Goal: Transaction & Acquisition: Purchase product/service

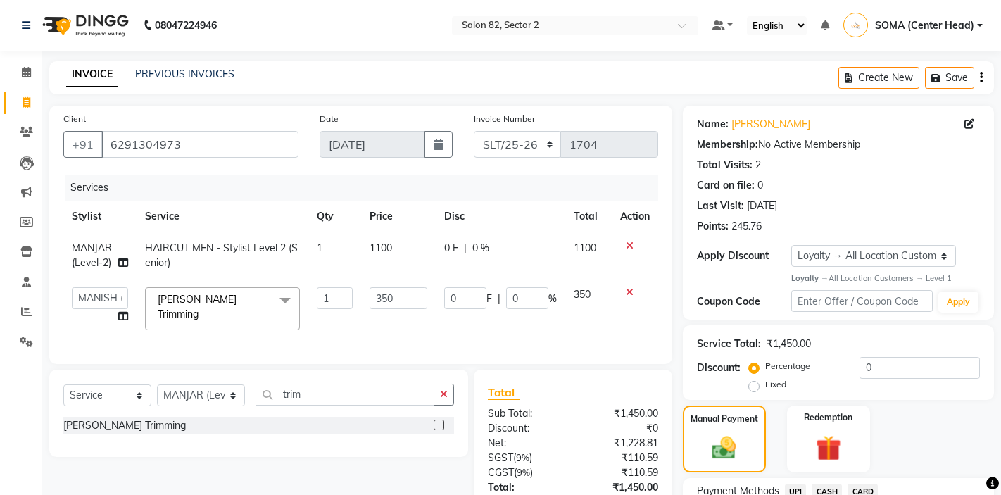
select select "67954"
select select "service"
select select "33727"
select select "1: Object"
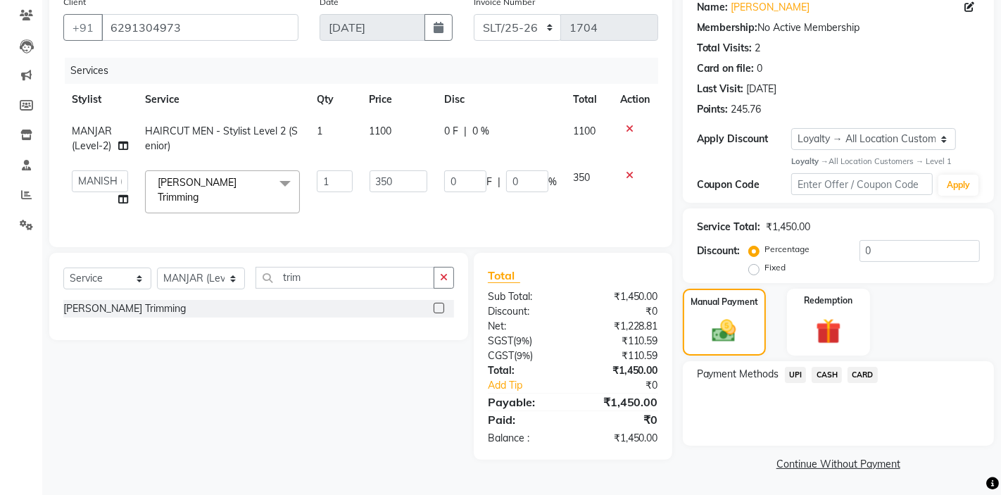
click at [793, 374] on span "UPI" at bounding box center [796, 375] width 22 height 16
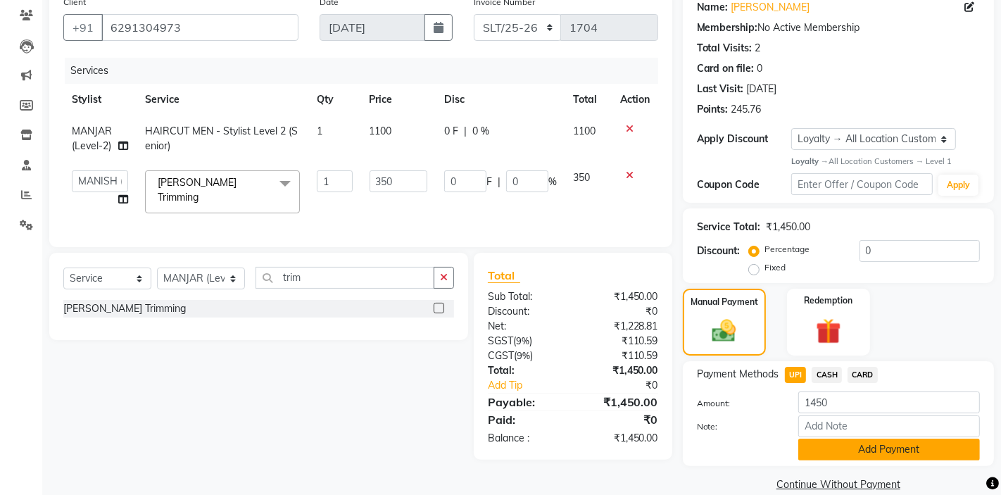
click at [813, 447] on button "Add Payment" at bounding box center [889, 449] width 182 height 22
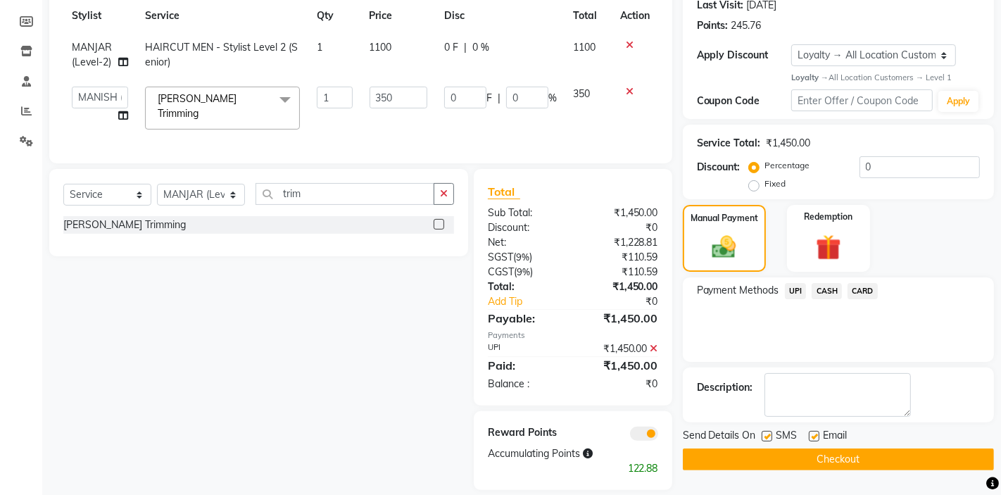
scroll to position [208, 0]
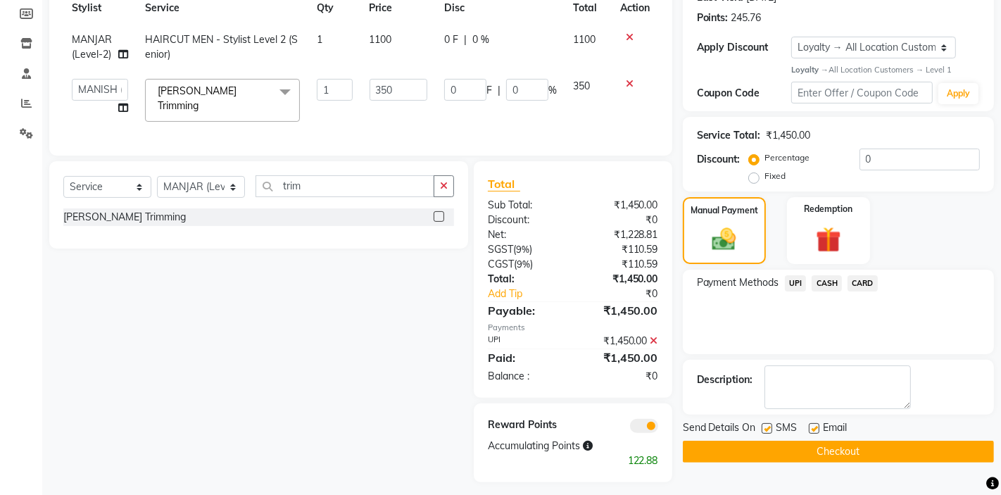
click at [803, 450] on button "Checkout" at bounding box center [838, 451] width 311 height 22
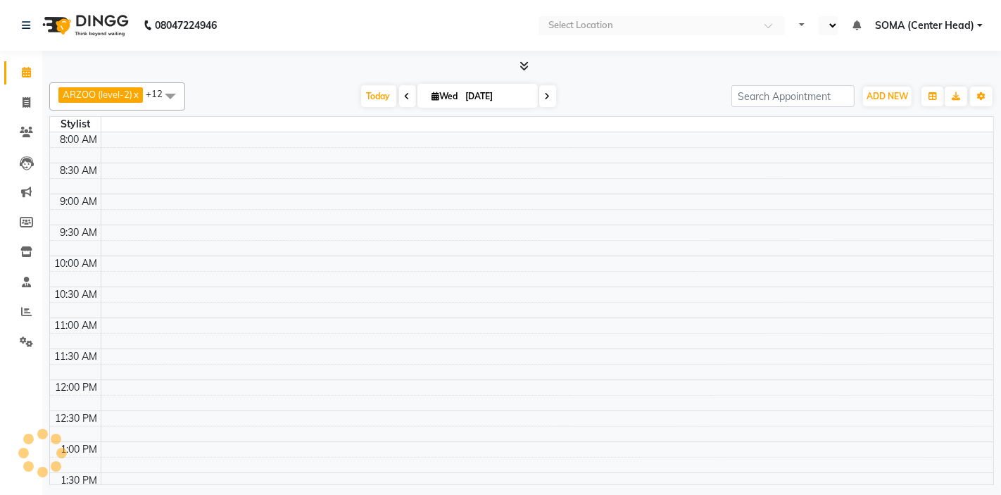
select select "en"
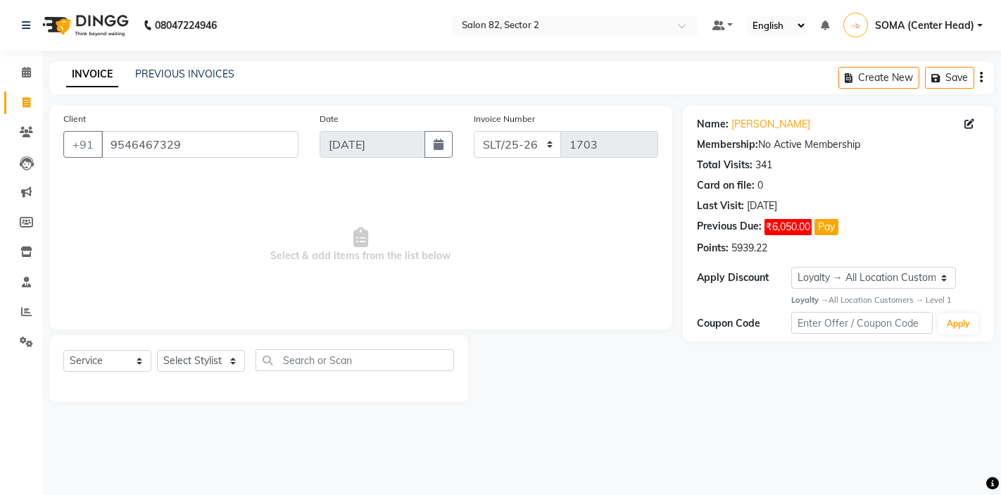
select select "service"
select select "1: Object"
click at [826, 230] on button "Pay" at bounding box center [826, 227] width 24 height 16
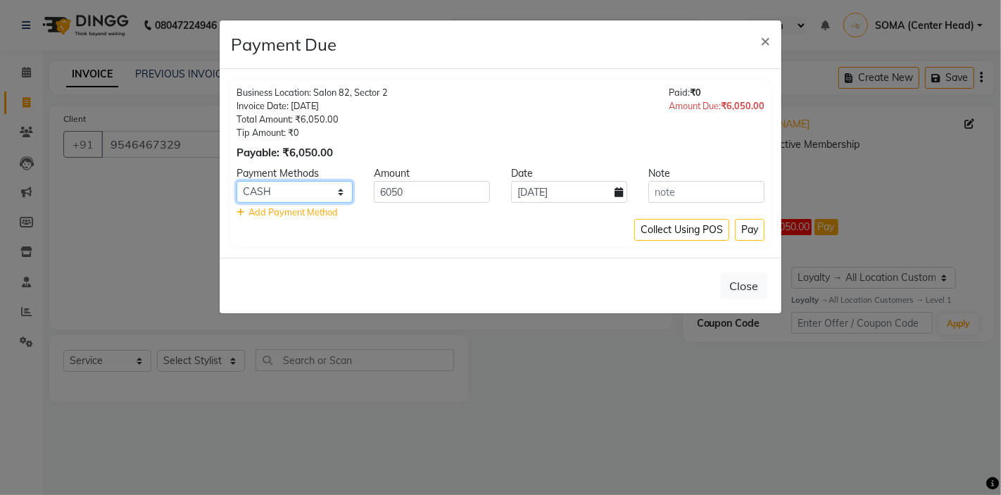
click at [311, 190] on select "UPI CASH CARD" at bounding box center [294, 192] width 116 height 22
select select "2"
click at [749, 230] on button "Pay" at bounding box center [750, 230] width 30 height 22
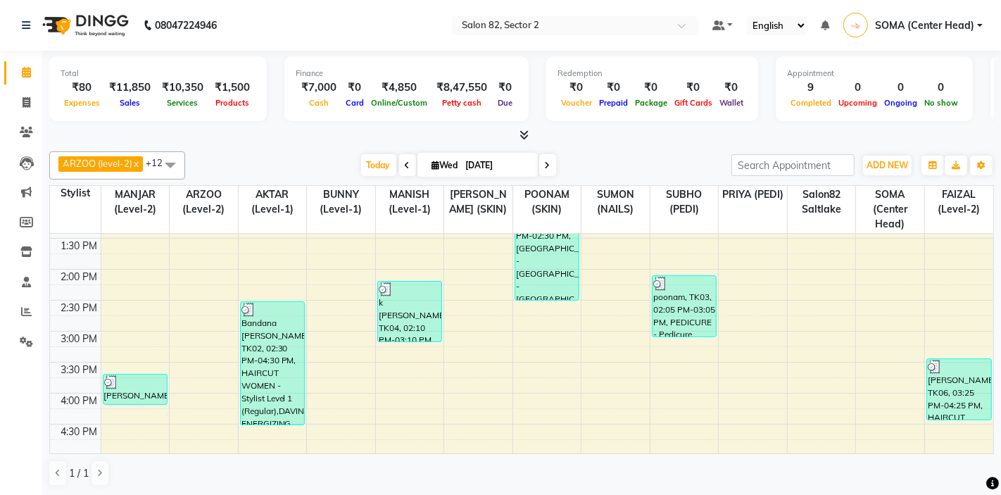
scroll to position [166, 0]
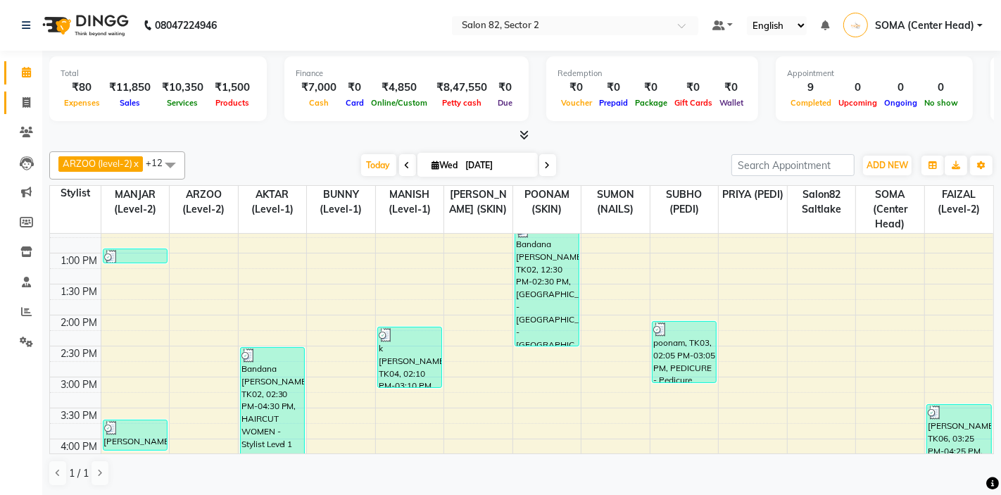
click at [29, 103] on icon at bounding box center [27, 102] width 8 height 11
select select "service"
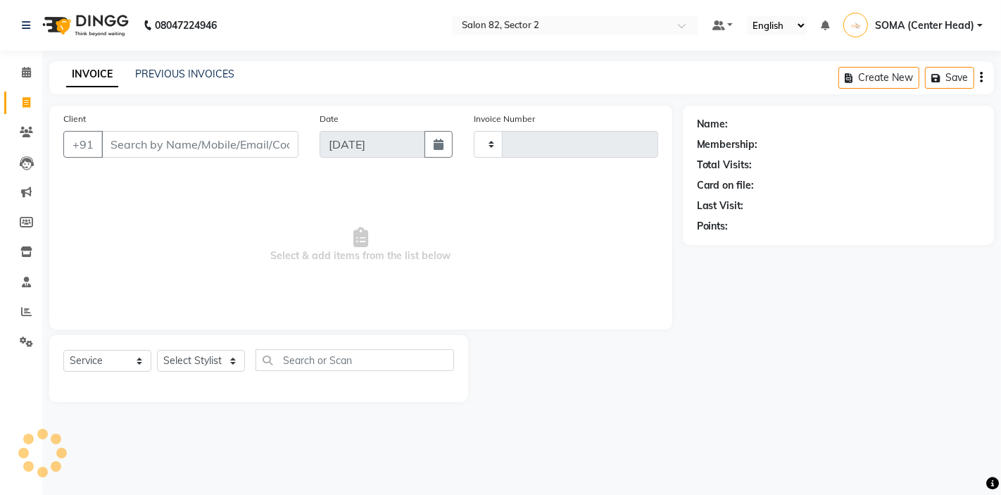
type input "1706"
select select "8703"
click at [214, 362] on select "Select Stylist AKTAR (level-1) ARZOO (level-2) BUNNY (level-1) FAIZAL (level-2)…" at bounding box center [201, 361] width 88 height 22
select select "33728"
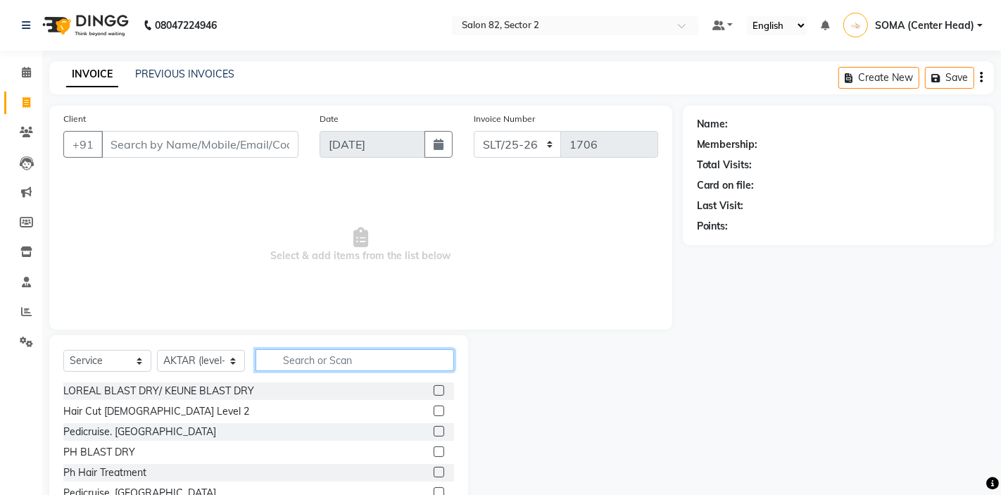
click at [299, 356] on input "text" at bounding box center [354, 360] width 198 height 22
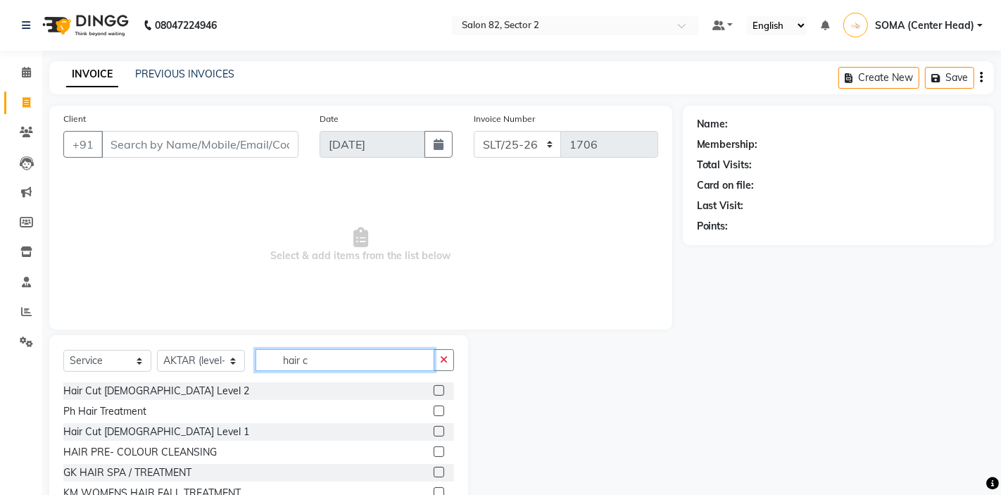
click at [299, 356] on input "hair c" at bounding box center [344, 360] width 179 height 22
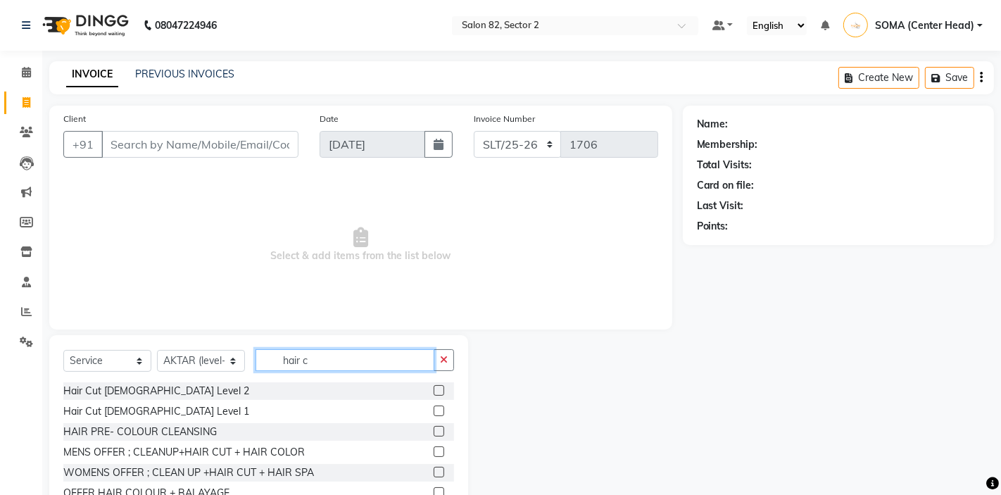
click at [312, 362] on input "hair c" at bounding box center [344, 360] width 179 height 22
type input "hair cu"
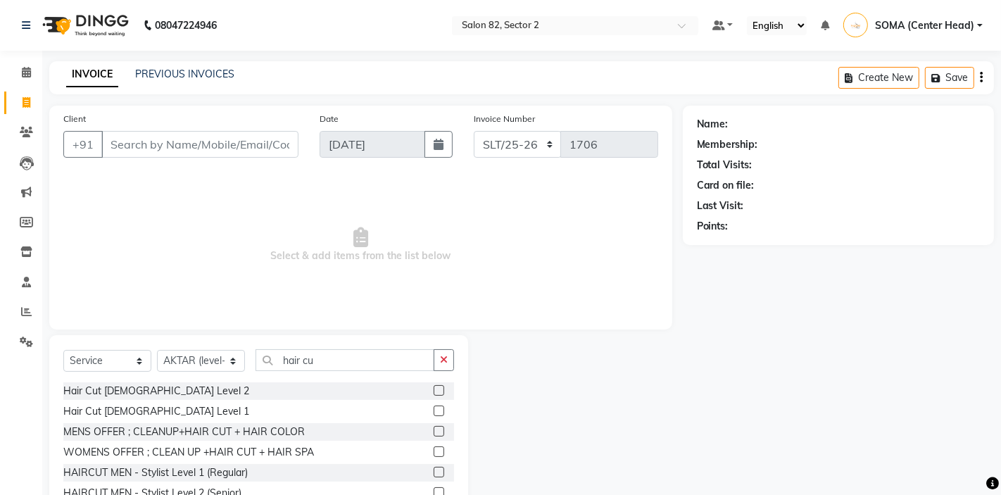
click at [437, 473] on label at bounding box center [438, 472] width 11 height 11
click at [437, 473] on input "checkbox" at bounding box center [437, 472] width 9 height 9
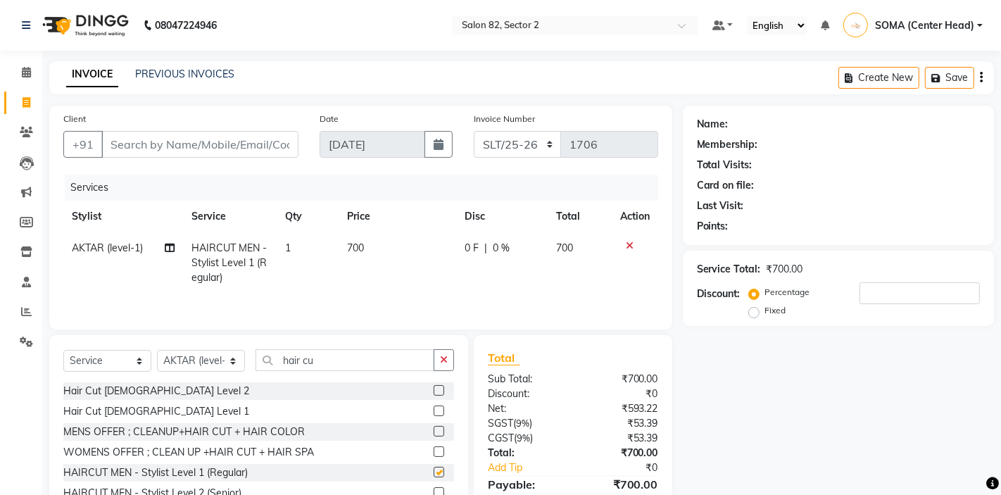
checkbox input "false"
click at [221, 139] on input "Client" at bounding box center [199, 144] width 197 height 27
type input "8"
type input "0"
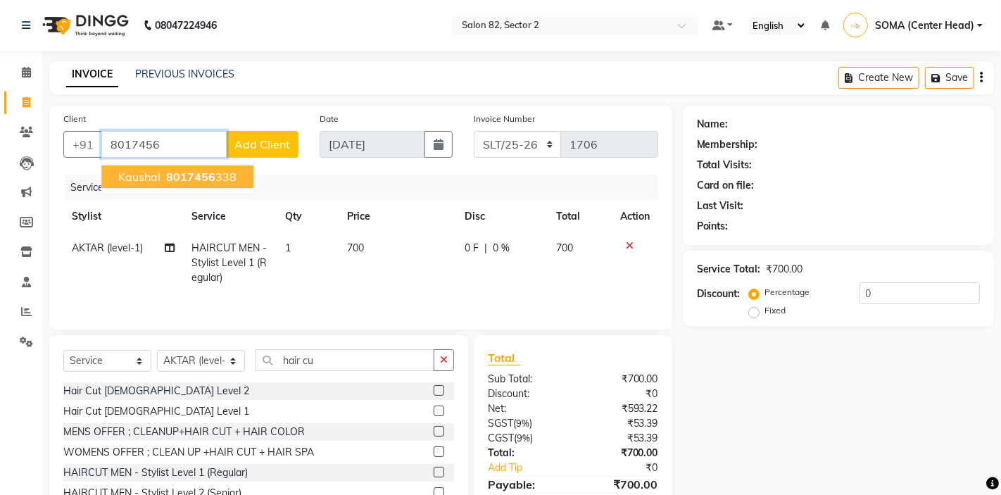
click at [228, 175] on ngb-highlight "8017456 338" at bounding box center [199, 177] width 73 height 14
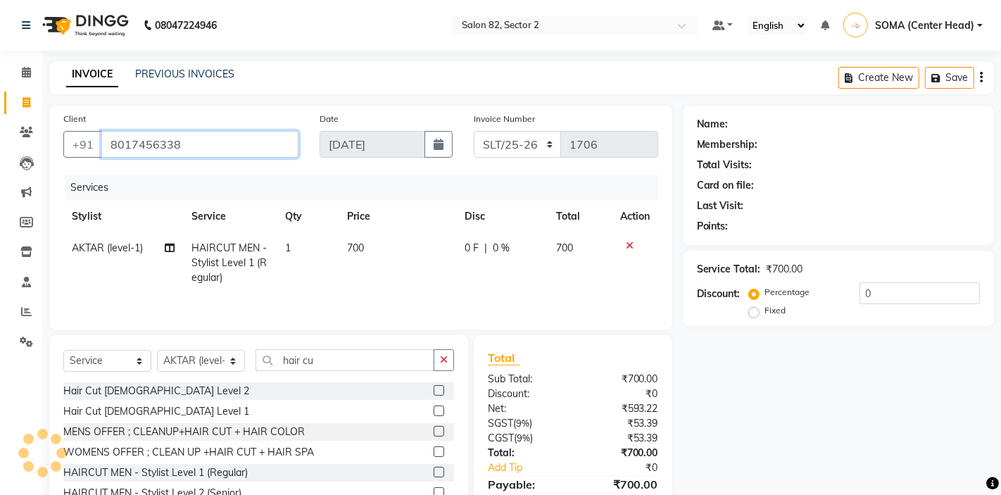
type input "8017456338"
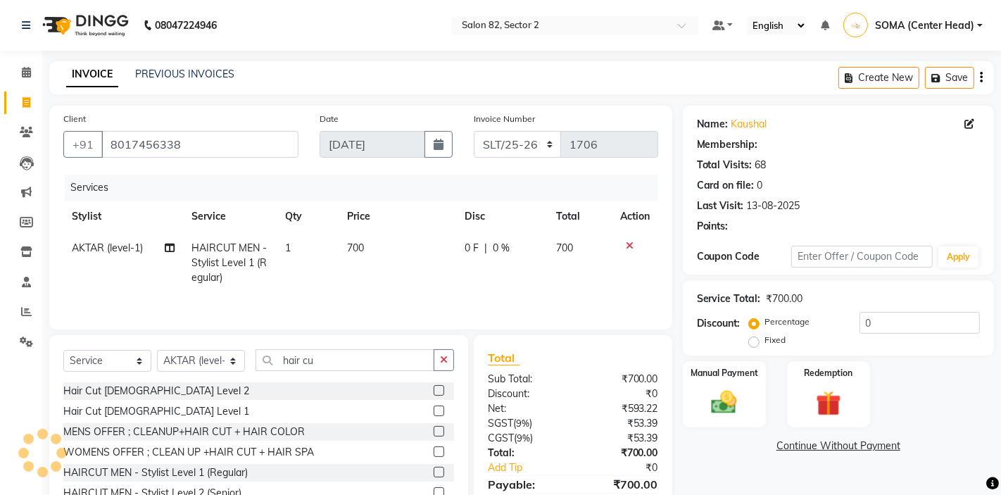
select select "1: Object"
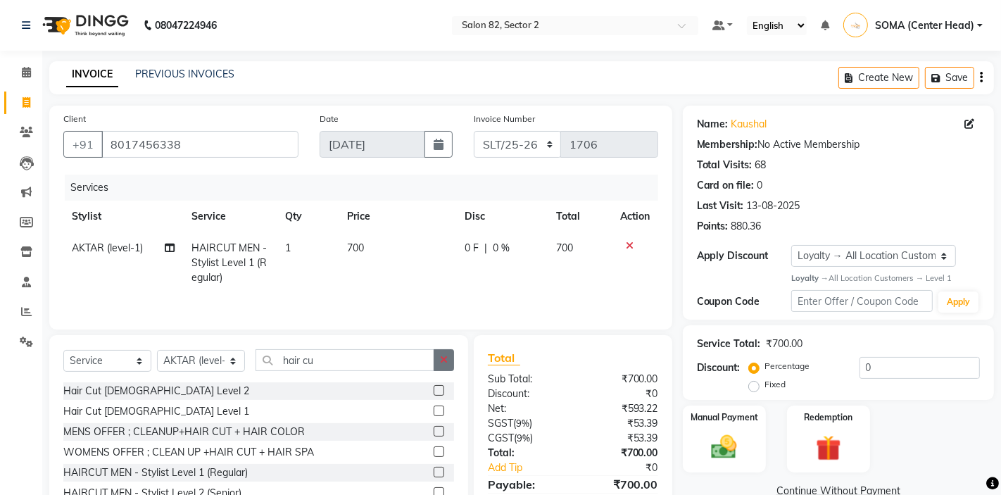
click at [446, 355] on icon "button" at bounding box center [444, 360] width 8 height 10
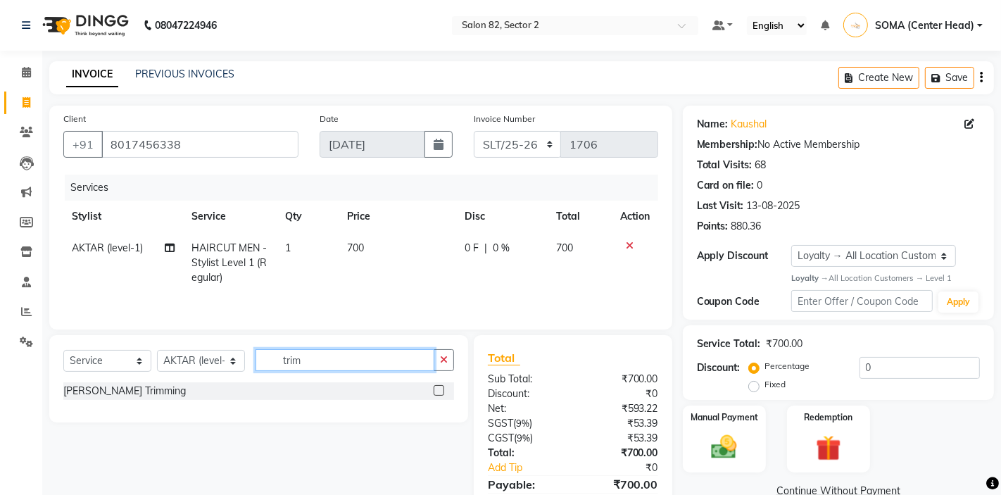
type input "trim"
click at [439, 388] on label at bounding box center [438, 390] width 11 height 11
click at [439, 388] on input "checkbox" at bounding box center [437, 390] width 9 height 9
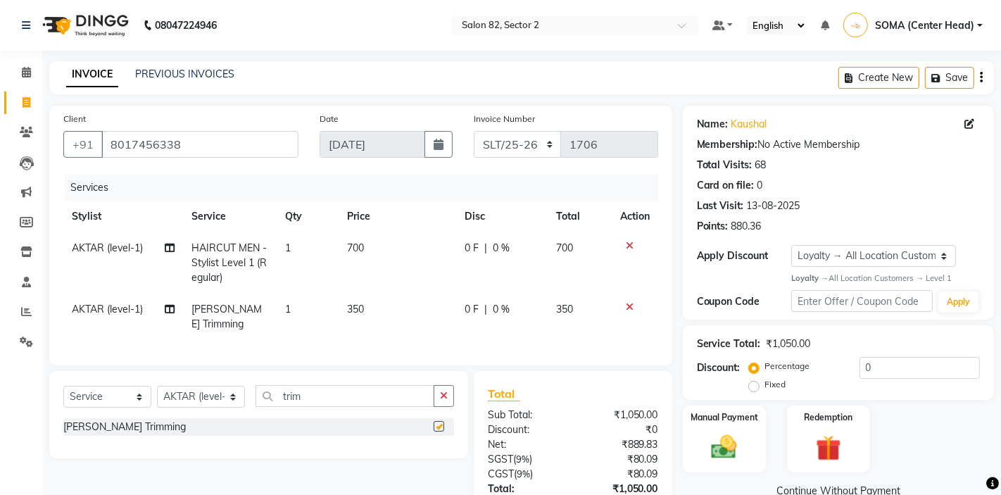
checkbox input "false"
click at [712, 450] on img at bounding box center [723, 447] width 43 height 30
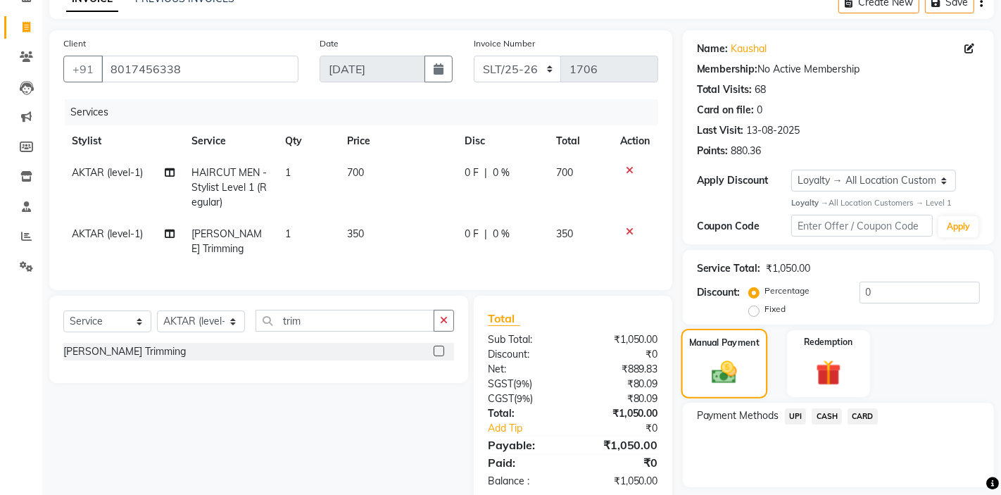
scroll to position [117, 0]
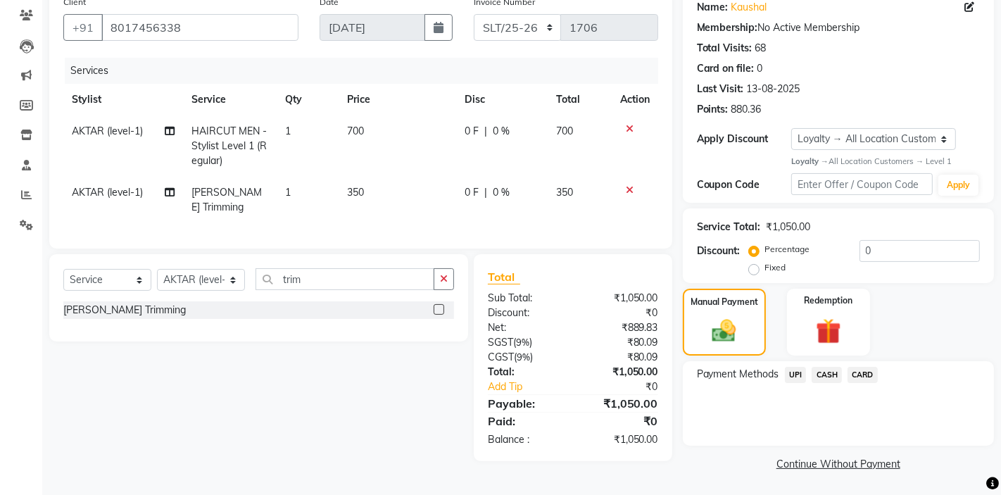
click at [823, 374] on span "CASH" at bounding box center [826, 375] width 30 height 16
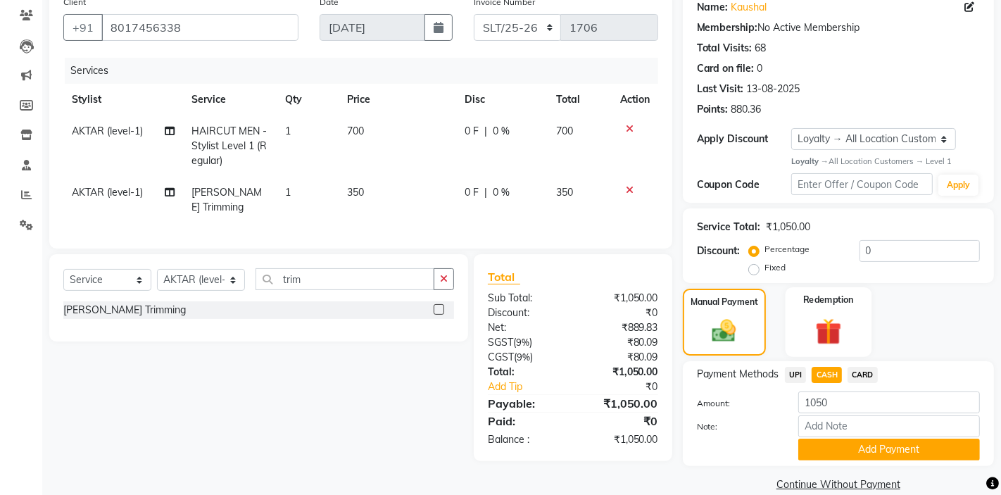
click at [811, 331] on img at bounding box center [827, 331] width 43 height 33
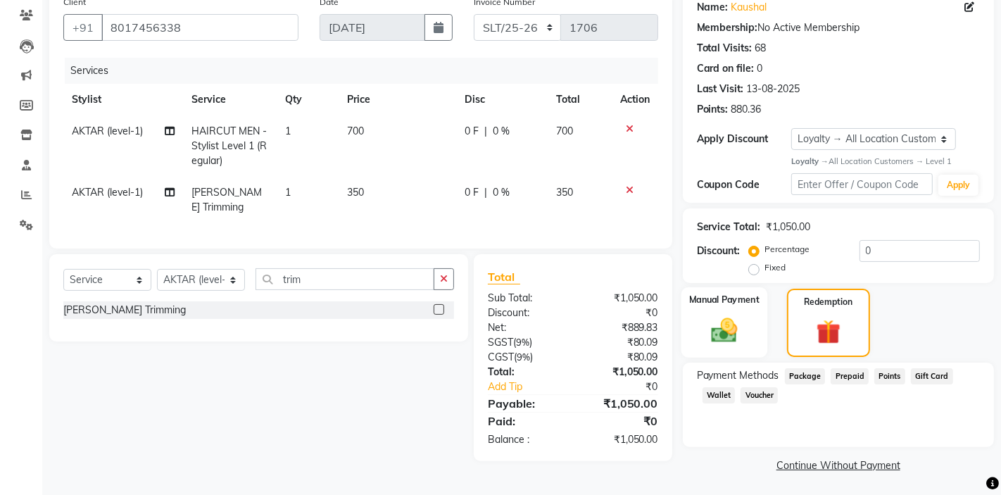
click at [735, 325] on img at bounding box center [723, 330] width 43 height 30
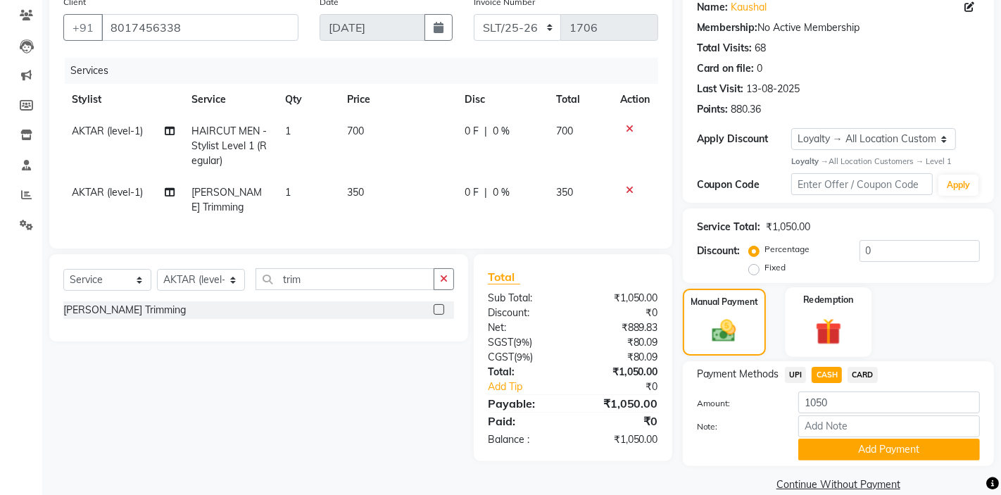
click at [823, 329] on img at bounding box center [827, 331] width 43 height 33
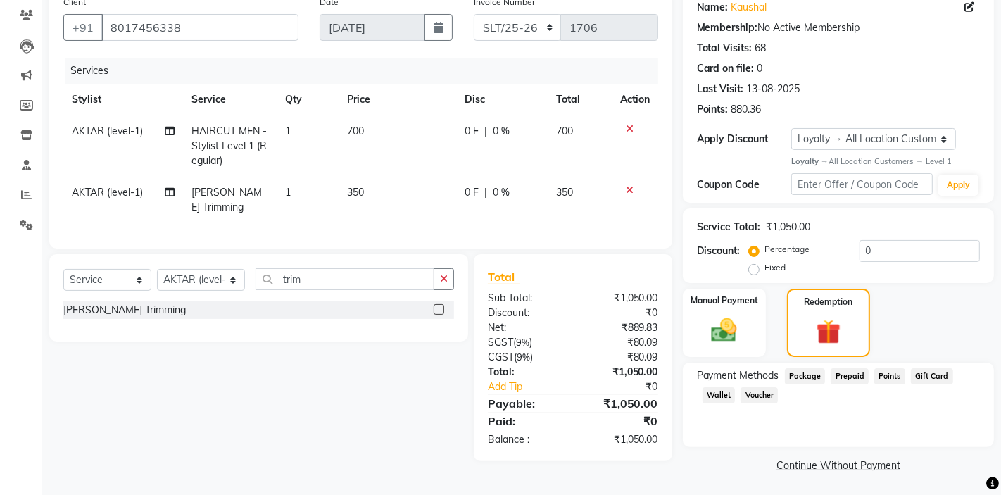
click at [884, 375] on span "Points" at bounding box center [889, 376] width 31 height 16
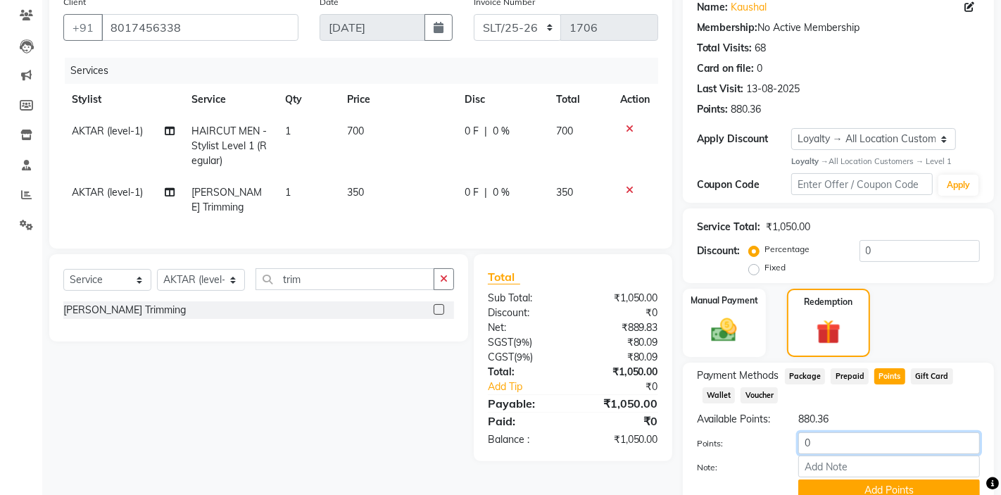
click at [821, 445] on input "0" at bounding box center [889, 443] width 182 height 22
type input "500"
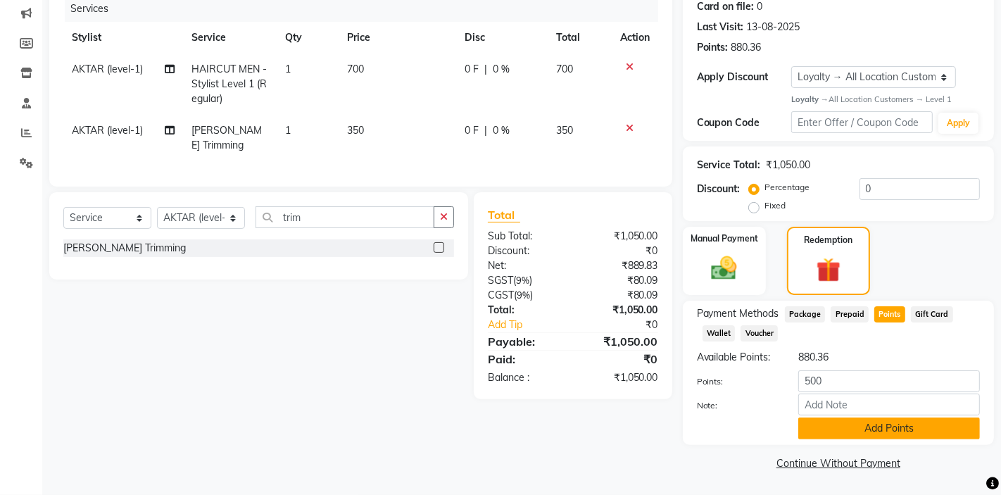
click at [836, 424] on button "Add Points" at bounding box center [889, 428] width 182 height 22
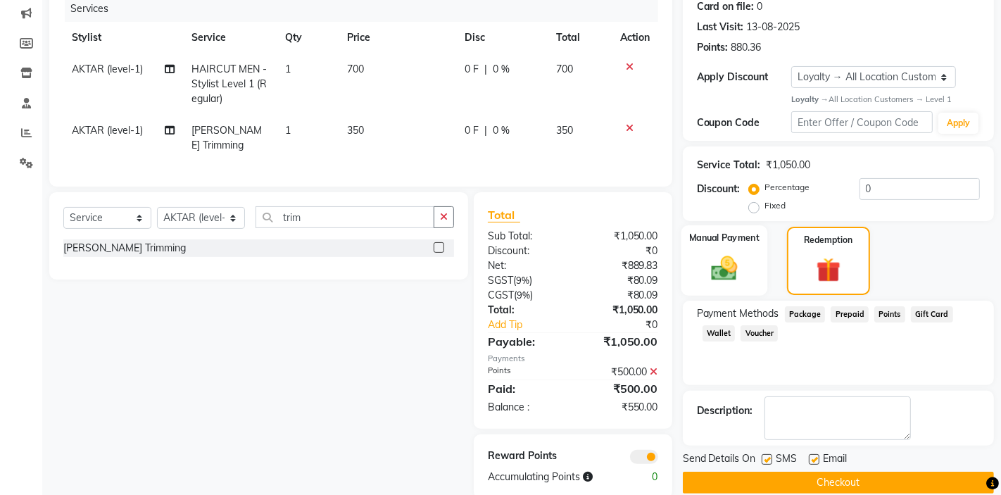
click at [726, 272] on img at bounding box center [723, 268] width 43 height 30
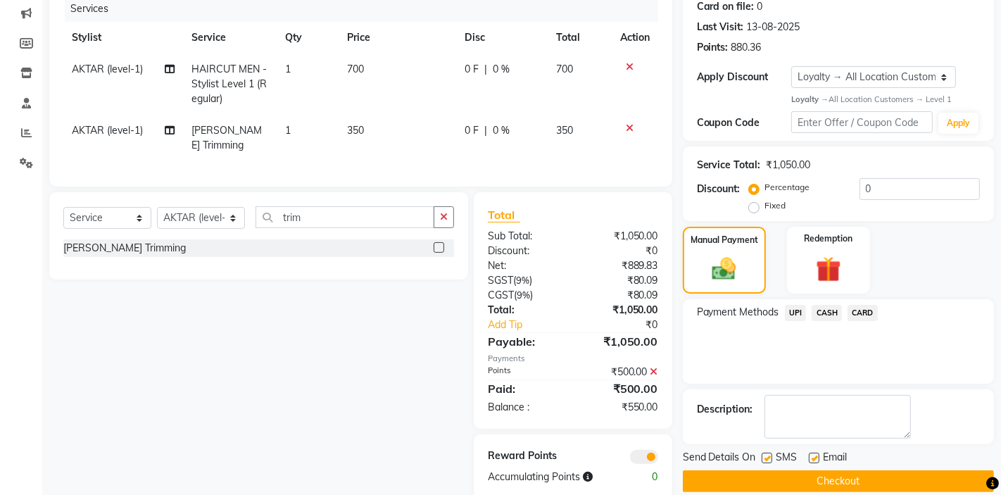
click at [823, 310] on span "CASH" at bounding box center [826, 313] width 30 height 16
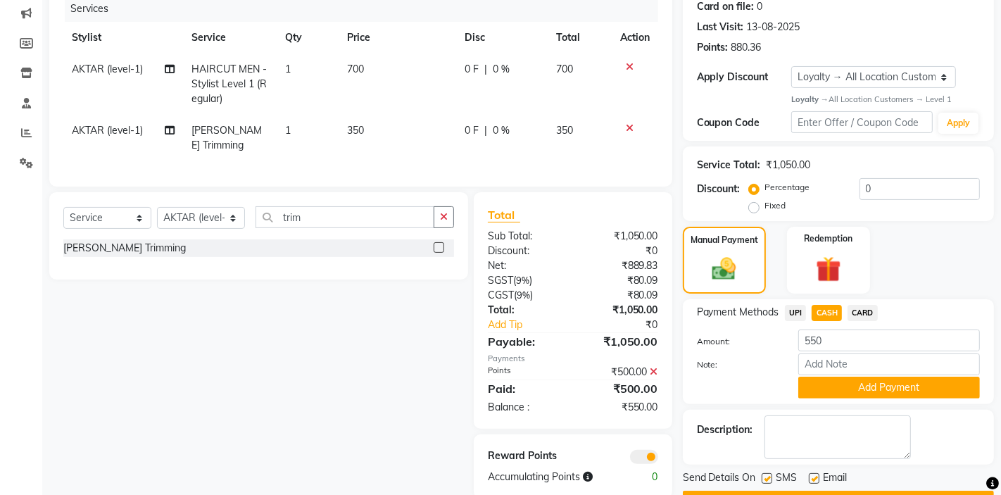
click at [801, 400] on div "Payment Methods UPI CASH CARD Amount: 550 Note: Add Payment" at bounding box center [838, 351] width 311 height 105
click at [820, 393] on button "Add Payment" at bounding box center [889, 387] width 182 height 22
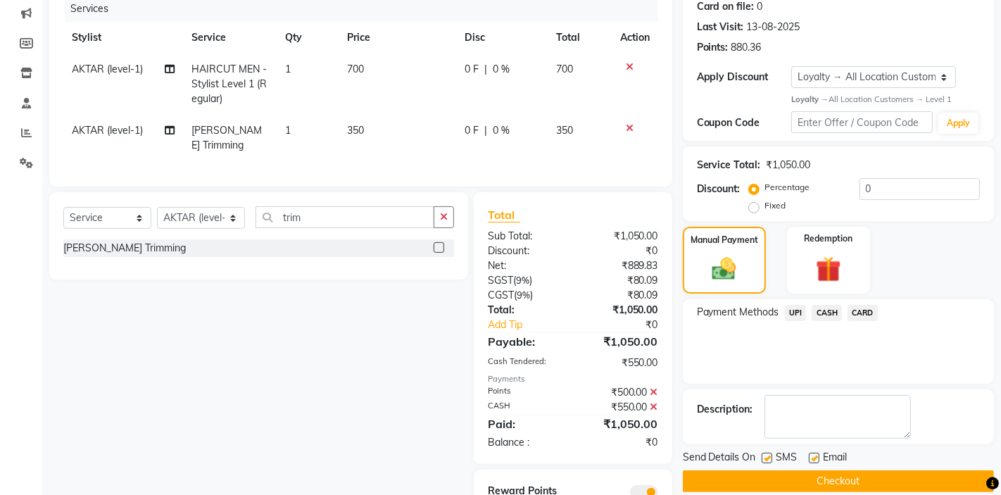
scroll to position [238, 0]
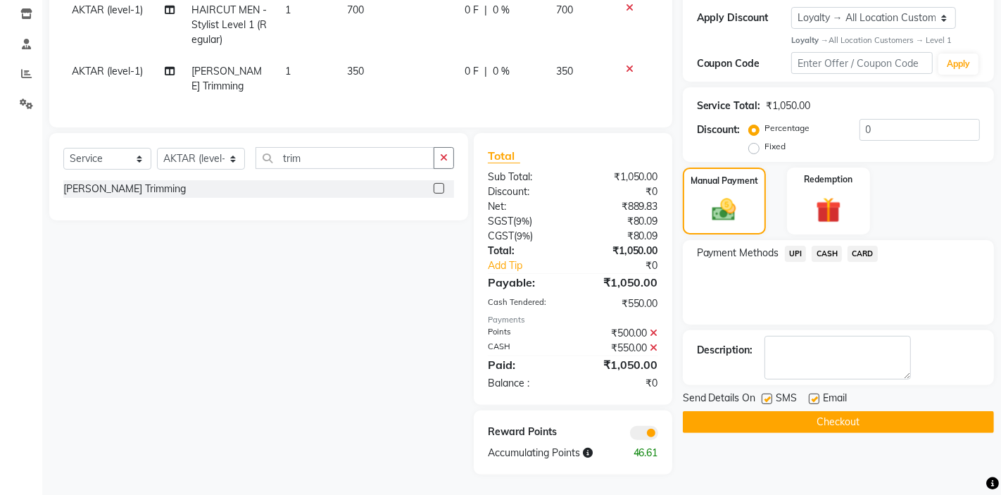
click at [797, 415] on button "Checkout" at bounding box center [838, 422] width 311 height 22
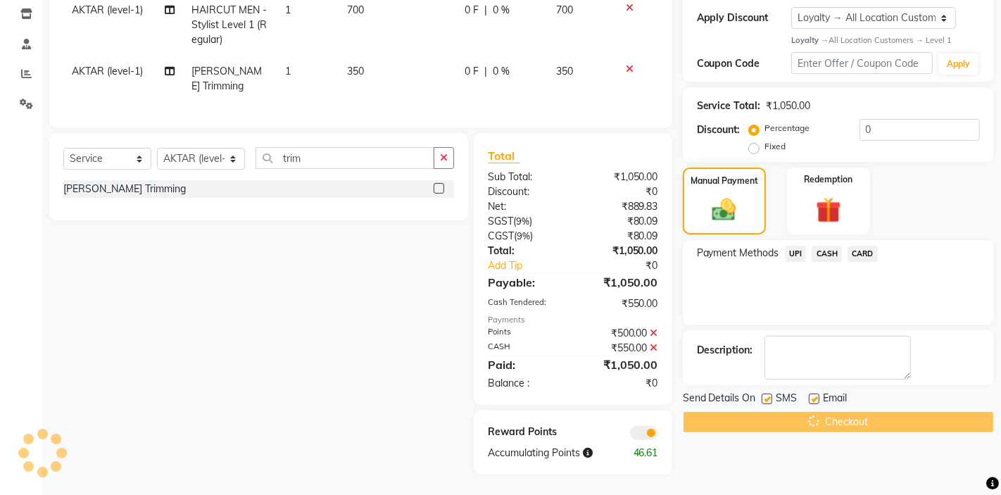
click at [797, 415] on div "Checkout" at bounding box center [838, 422] width 311 height 22
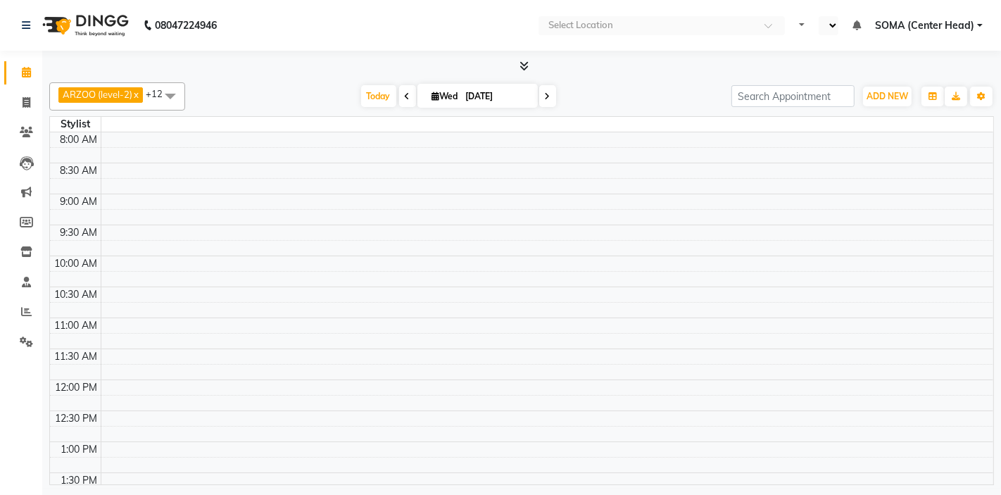
select select "en"
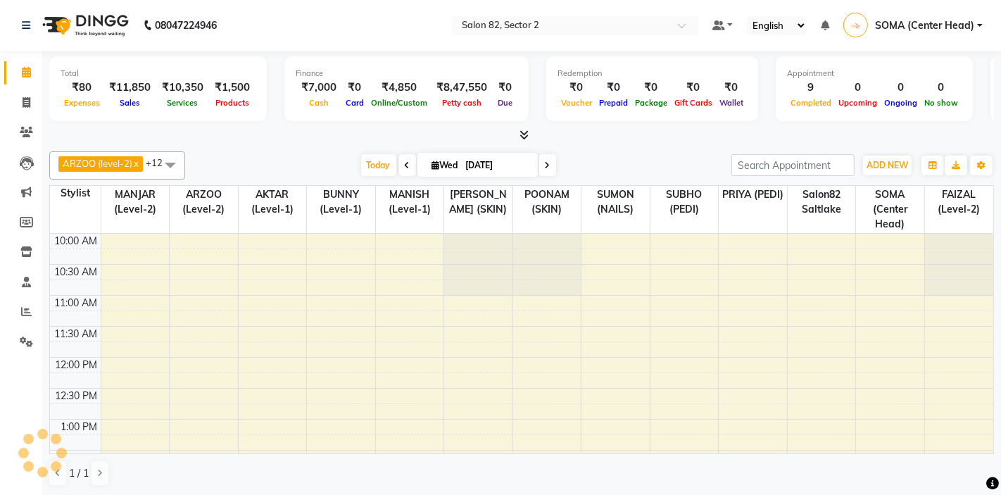
select select "en"
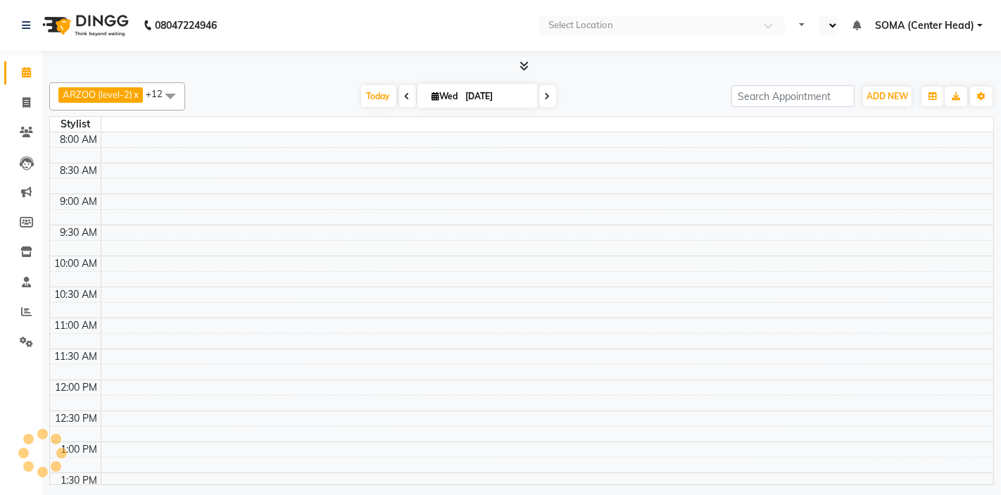
select select "en"
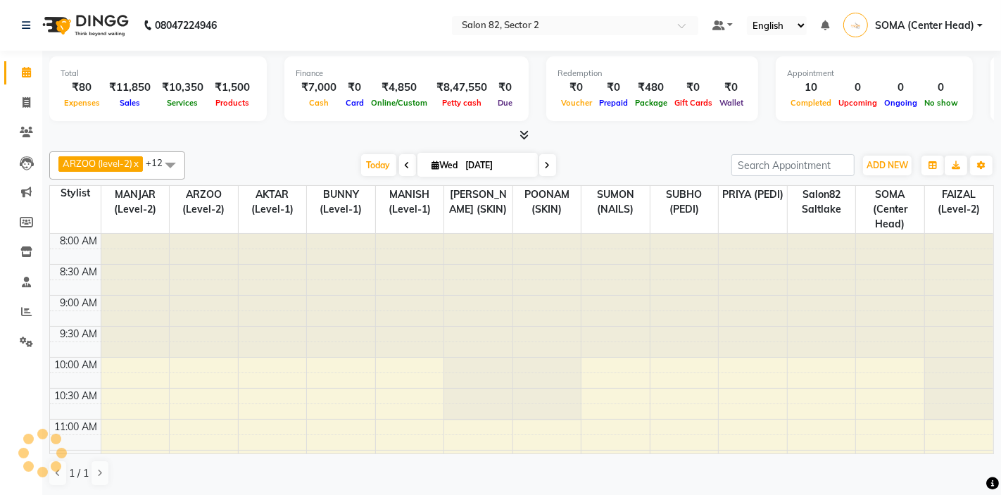
select select "en"
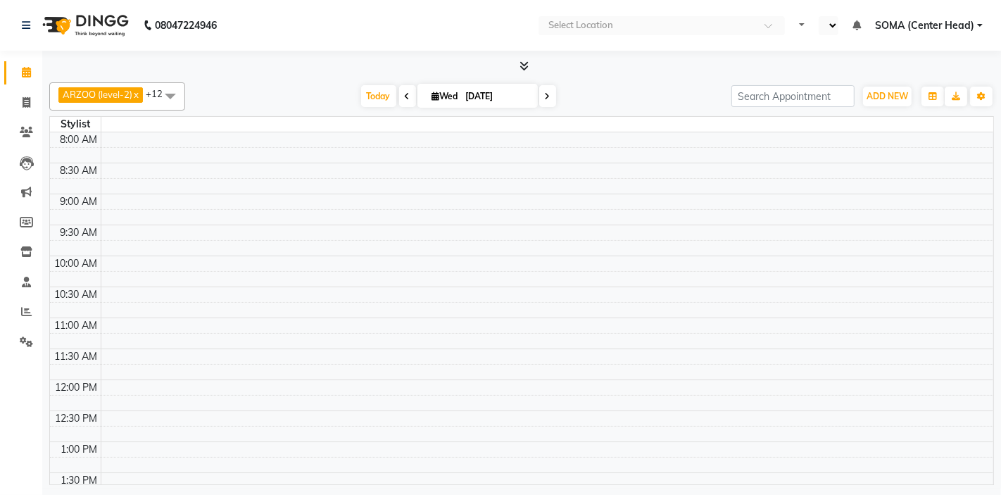
select select "en"
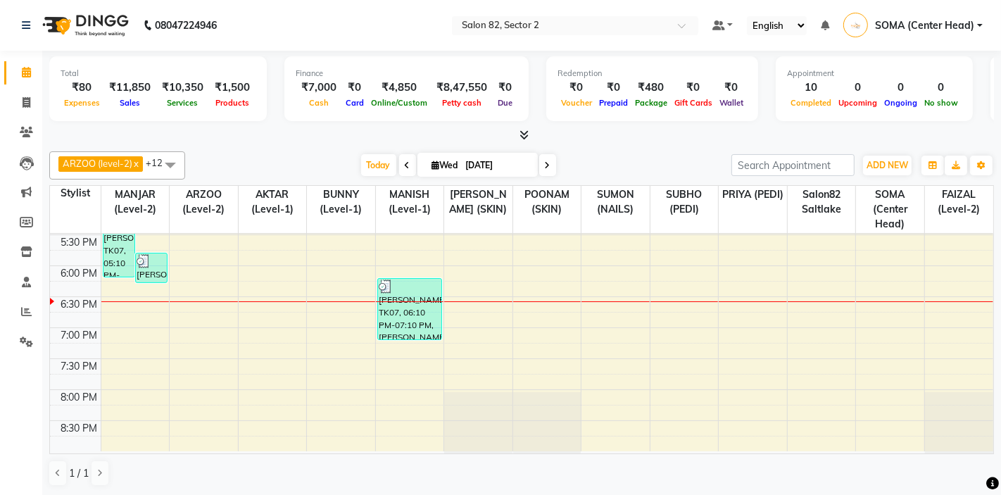
scroll to position [1, 0]
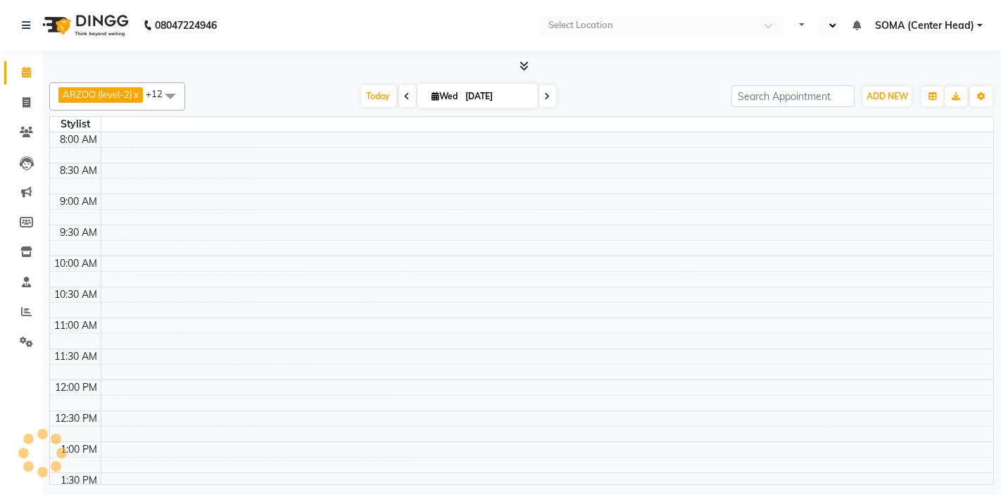
select select "en"
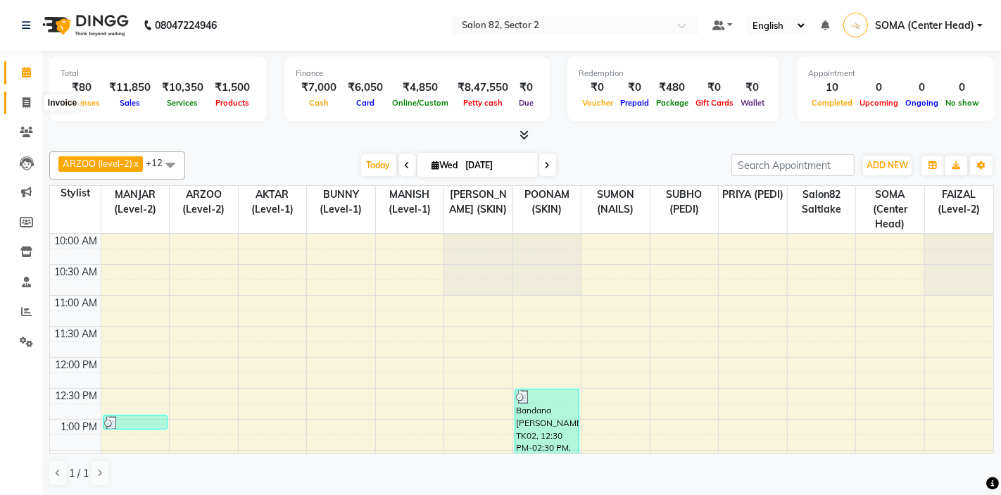
click at [27, 105] on icon at bounding box center [27, 102] width 8 height 11
select select "service"
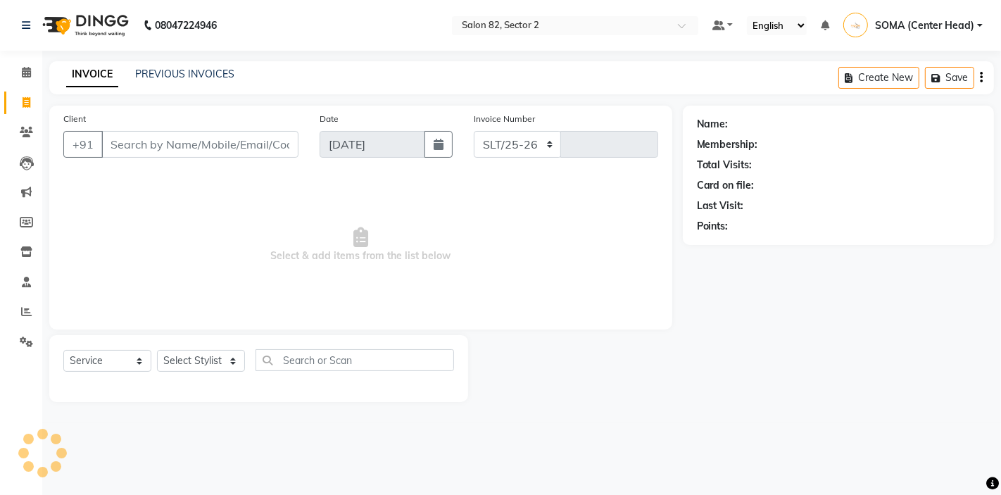
select select "8703"
type input "1707"
click at [170, 76] on link "PREVIOUS INVOICES" at bounding box center [184, 74] width 99 height 13
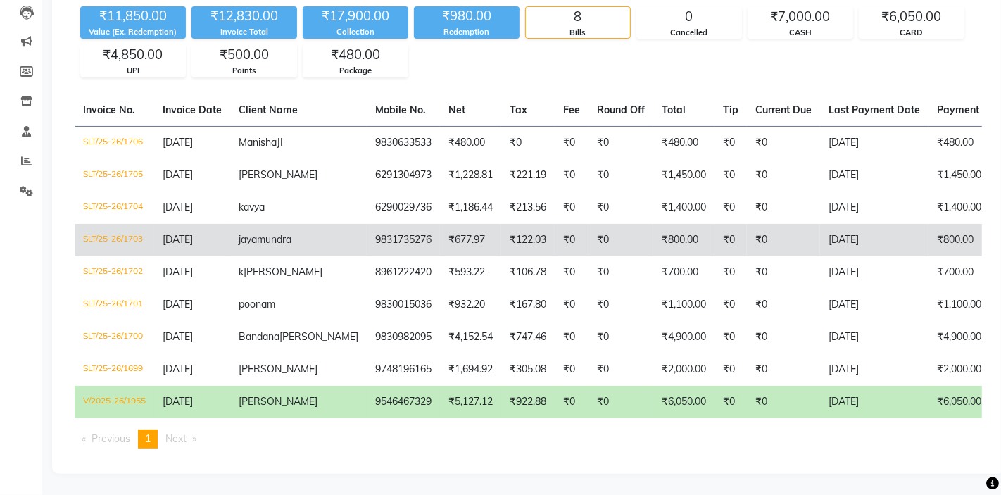
scroll to position [163, 0]
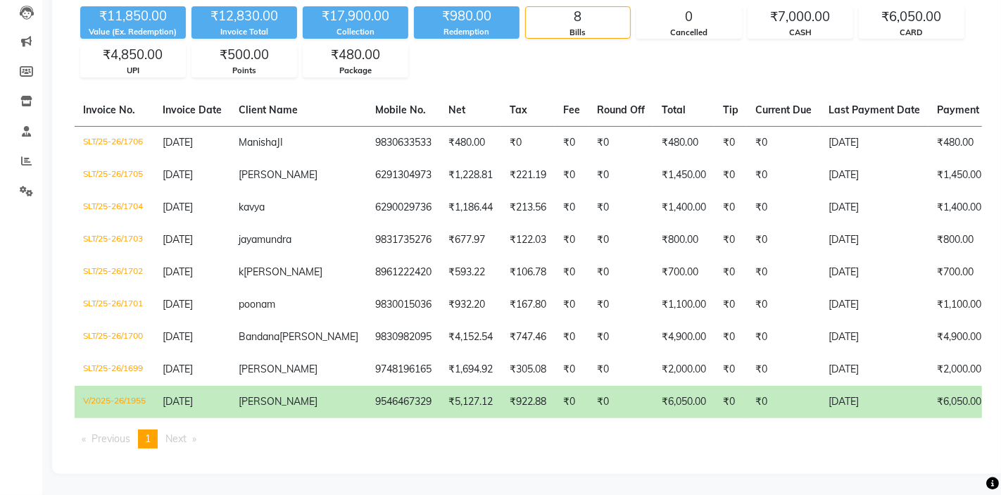
click at [440, 400] on td "₹5,127.12" at bounding box center [470, 402] width 61 height 32
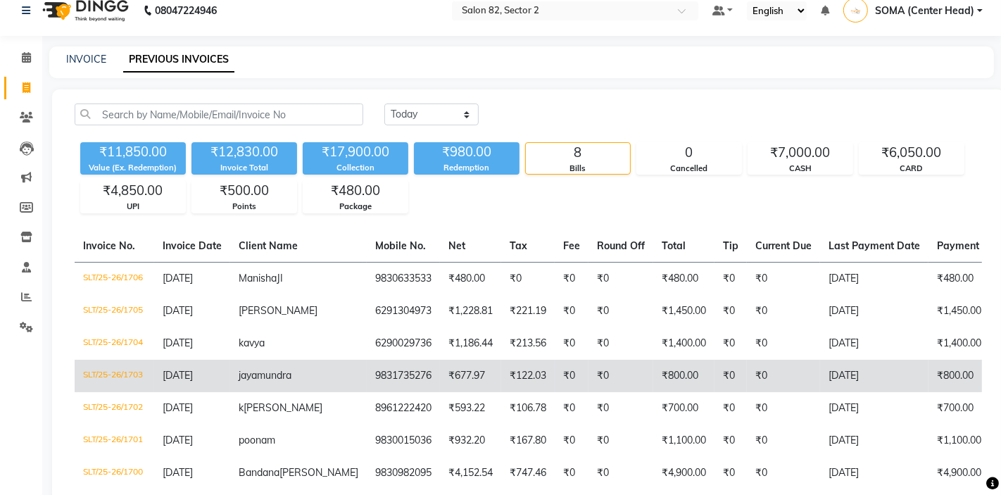
scroll to position [10, 0]
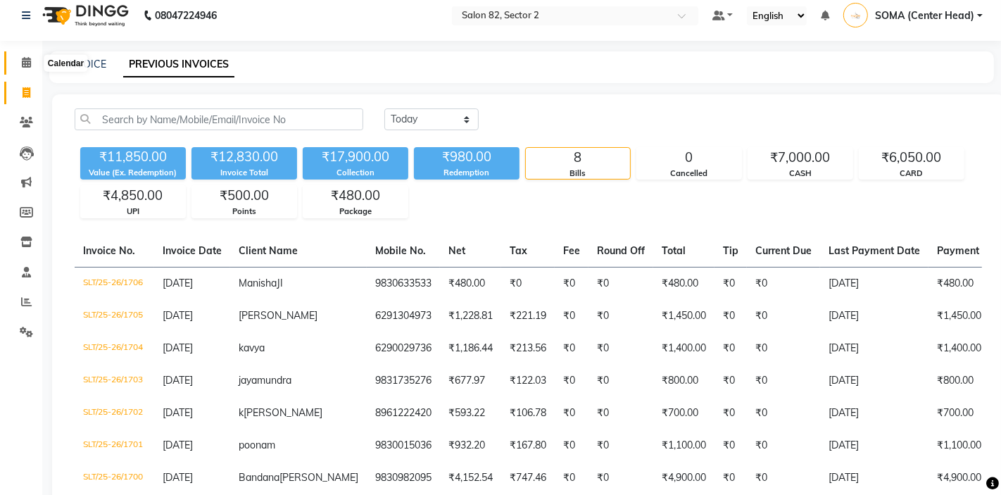
click at [25, 65] on icon at bounding box center [26, 62] width 9 height 11
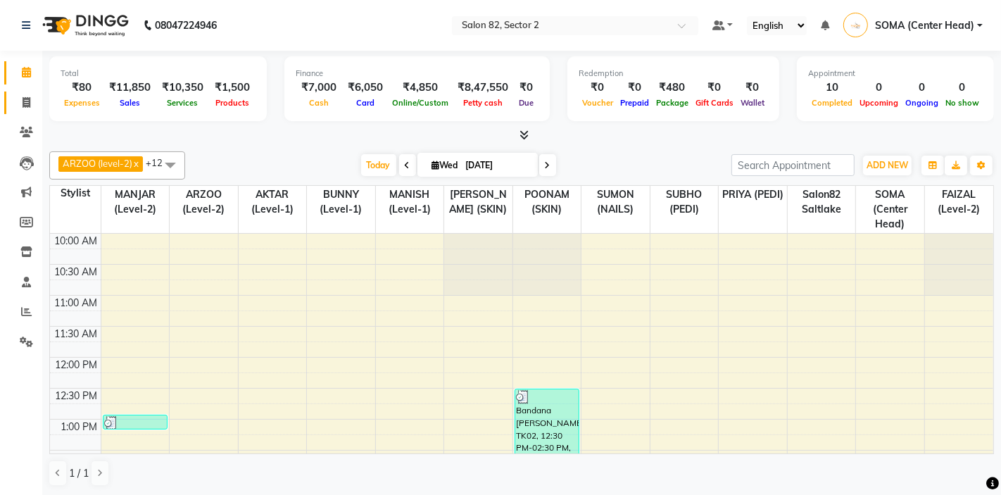
click at [27, 103] on icon at bounding box center [27, 102] width 8 height 11
select select "service"
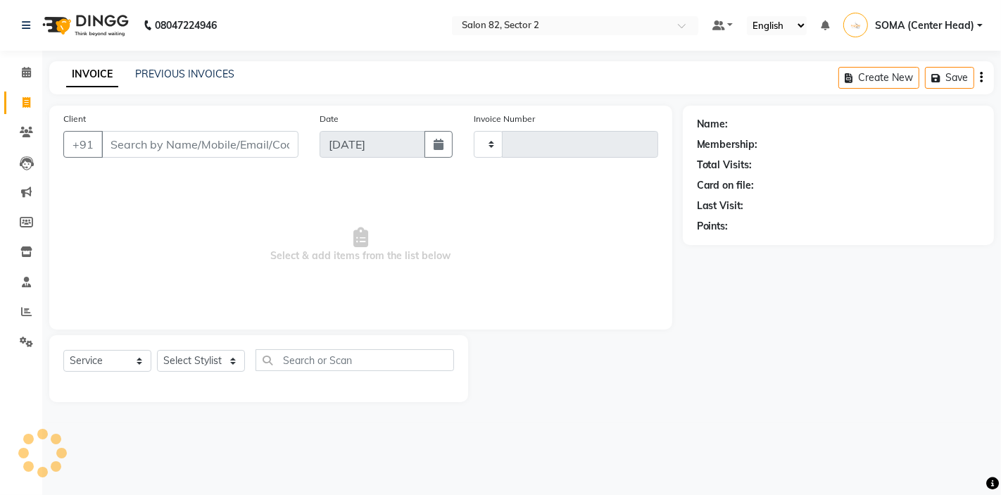
type input "1707"
select select "8703"
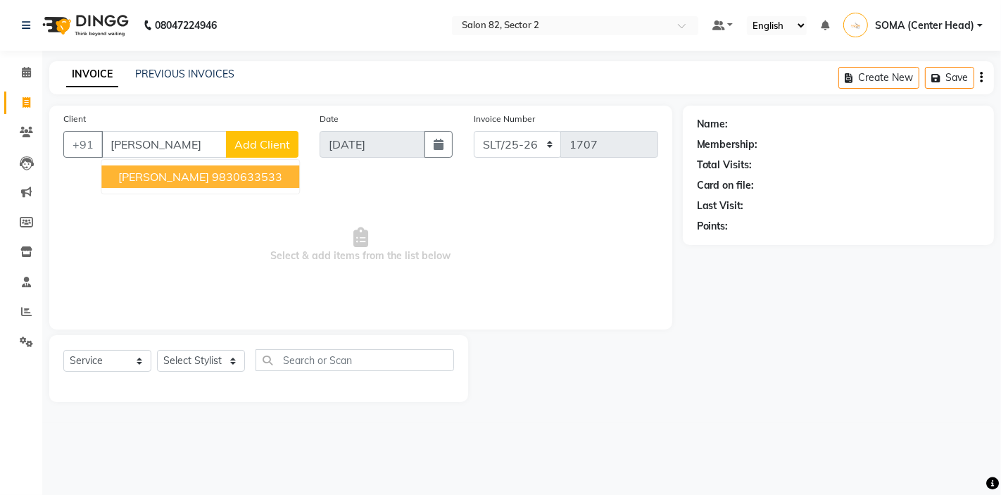
click at [147, 175] on span "Manisha JI" at bounding box center [163, 177] width 91 height 14
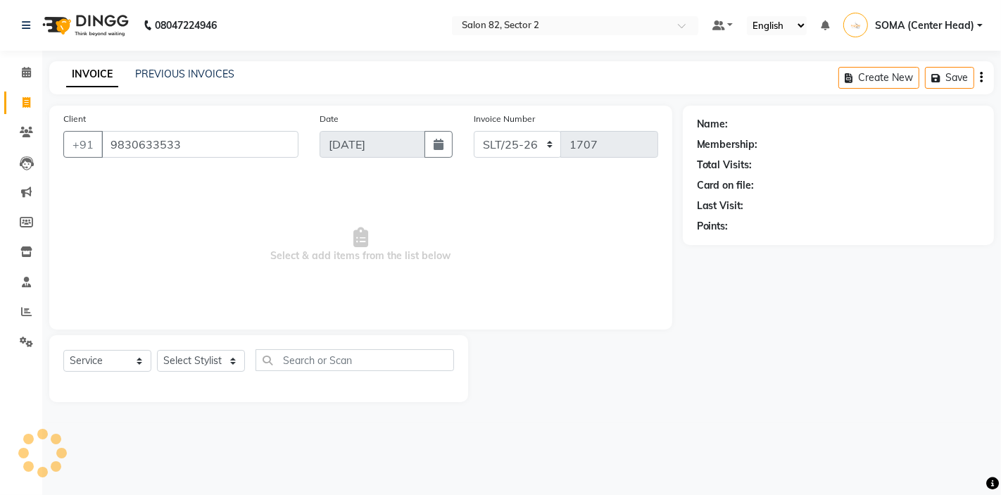
type input "9830633533"
select select "1: Object"
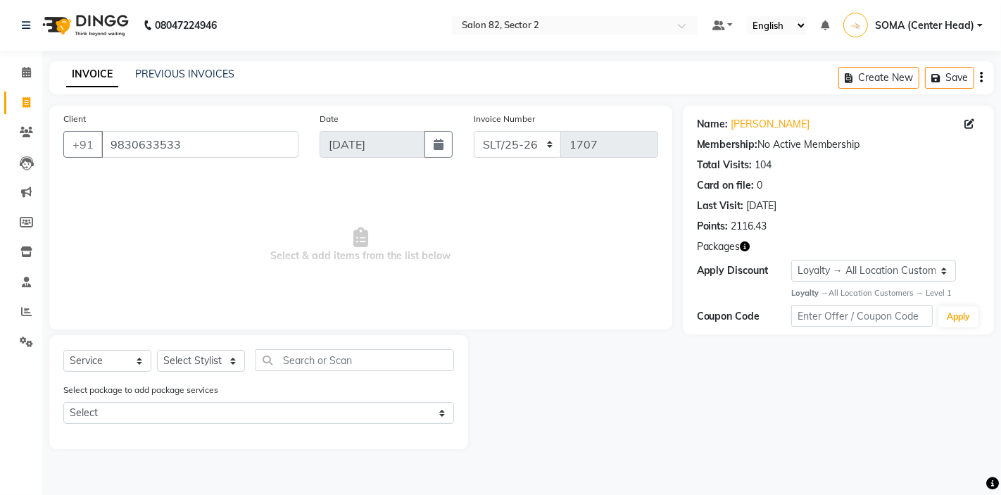
click at [747, 248] on icon "button" at bounding box center [745, 246] width 10 height 10
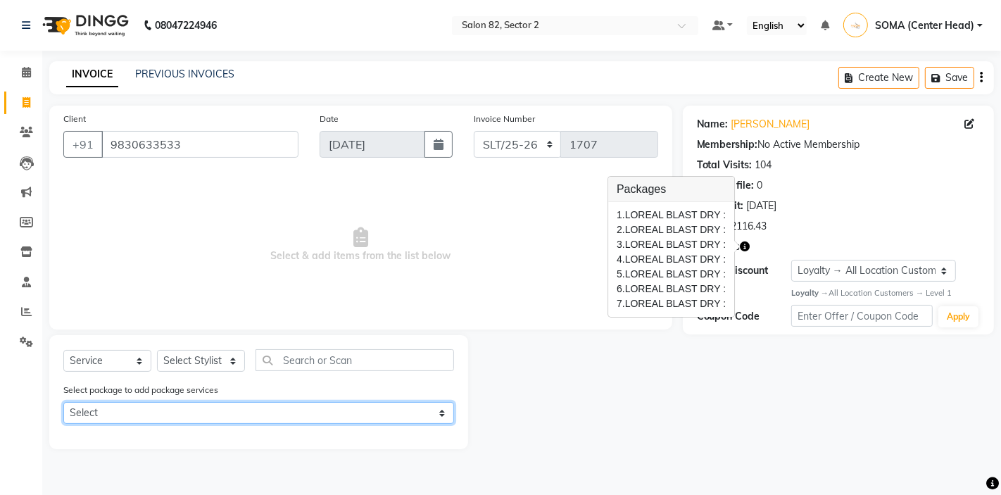
click at [389, 413] on select "Select LOREAL BLAST DRY LOREAL BLAST DRY LOREAL BLAST DRY LOREAL BLAST DRY LORE…" at bounding box center [258, 413] width 391 height 22
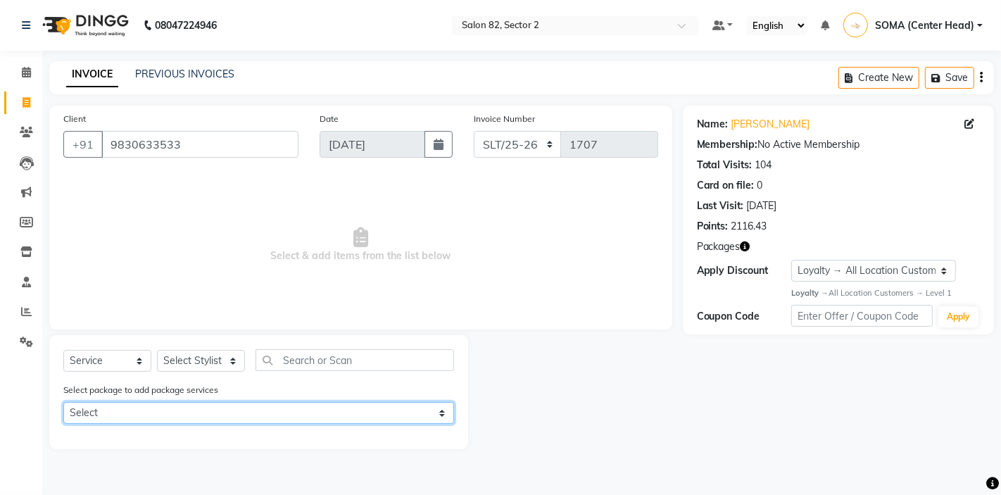
select select "1: Object"
click at [414, 411] on select "Select LOREAL BLAST DRY LOREAL BLAST DRY LOREAL BLAST DRY LOREAL BLAST DRY LORE…" at bounding box center [258, 413] width 391 height 22
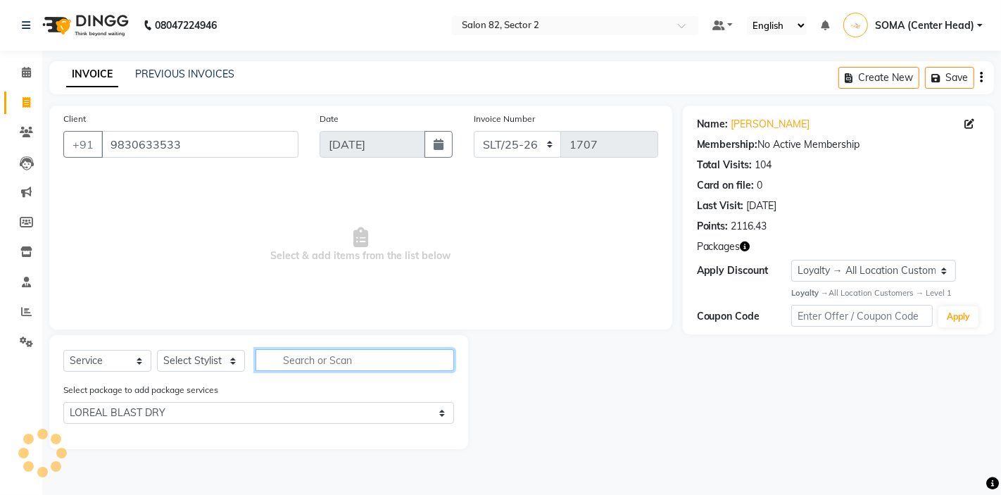
click at [349, 358] on input "text" at bounding box center [354, 360] width 198 height 22
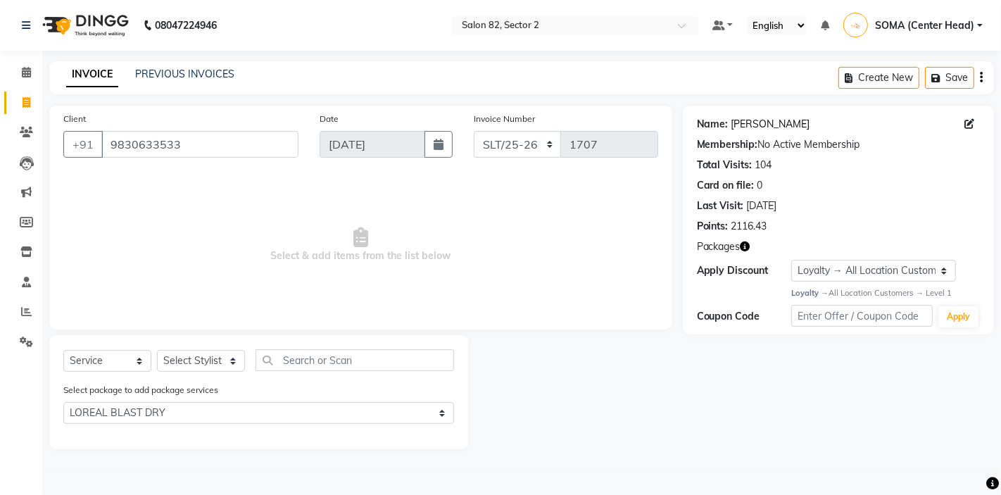
click at [759, 126] on link "Manisha Ji" at bounding box center [770, 124] width 79 height 15
click at [736, 244] on span "Packages" at bounding box center [719, 246] width 44 height 15
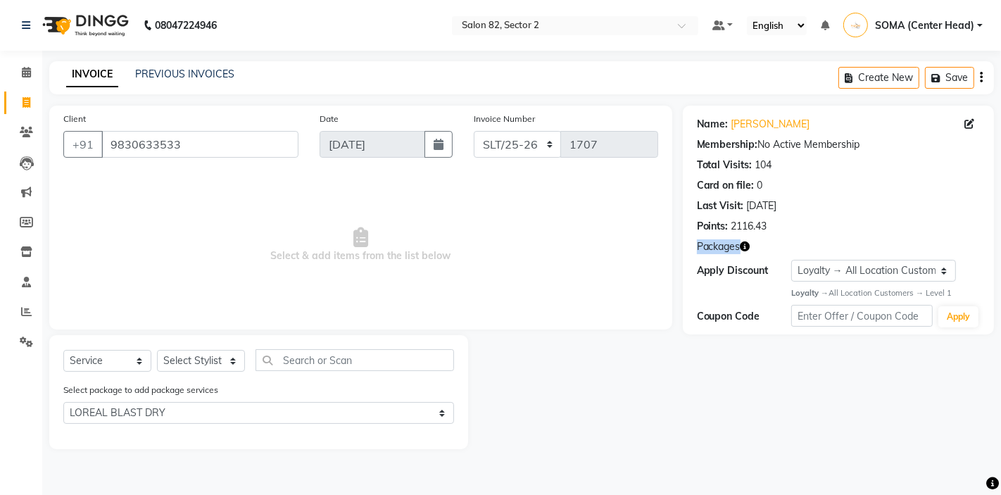
click at [736, 244] on span "Packages" at bounding box center [719, 246] width 44 height 15
click at [787, 236] on div "Name: Manisha Ji Membership: No Active Membership Total Visits: 104 Card on fil…" at bounding box center [838, 220] width 311 height 229
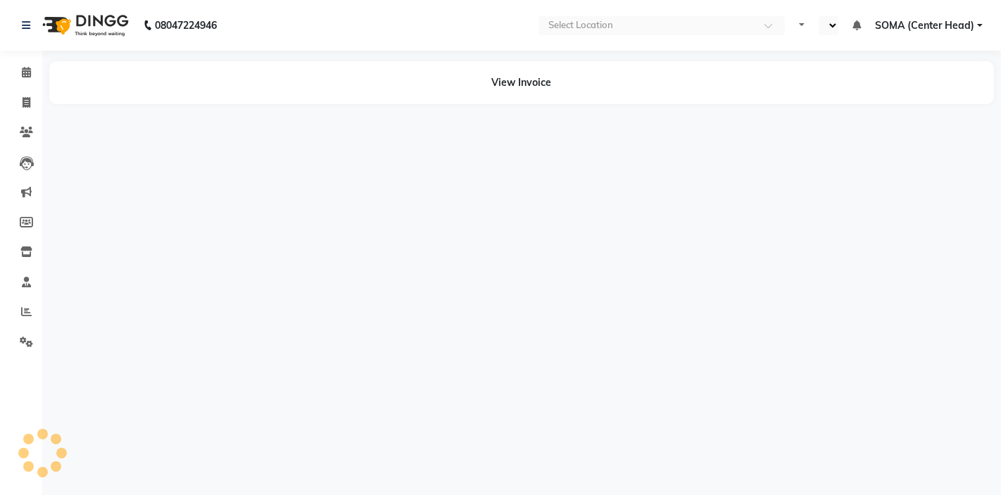
select select "en"
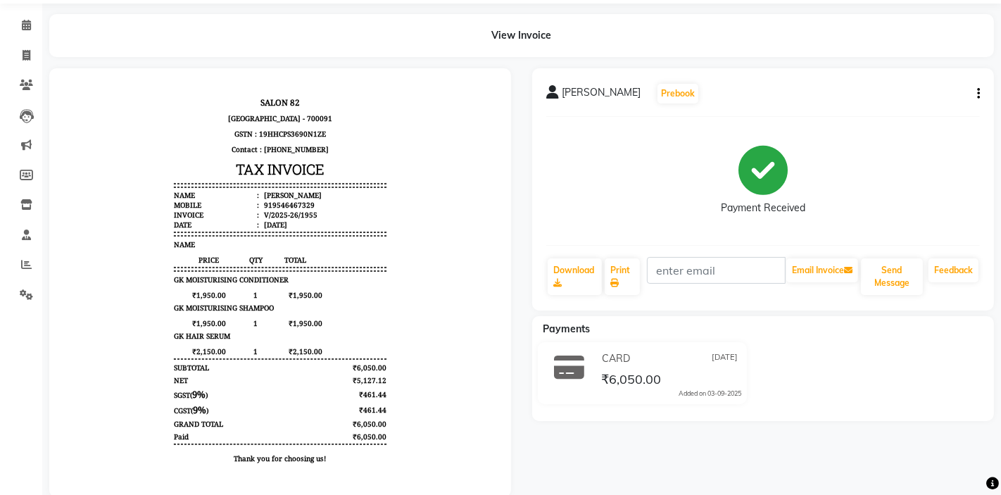
scroll to position [50, 0]
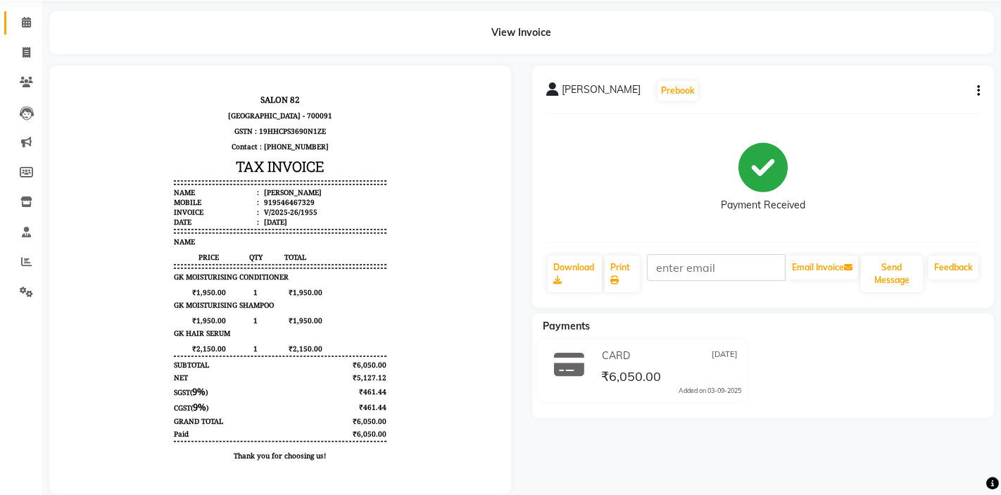
click at [26, 22] on icon at bounding box center [26, 22] width 9 height 11
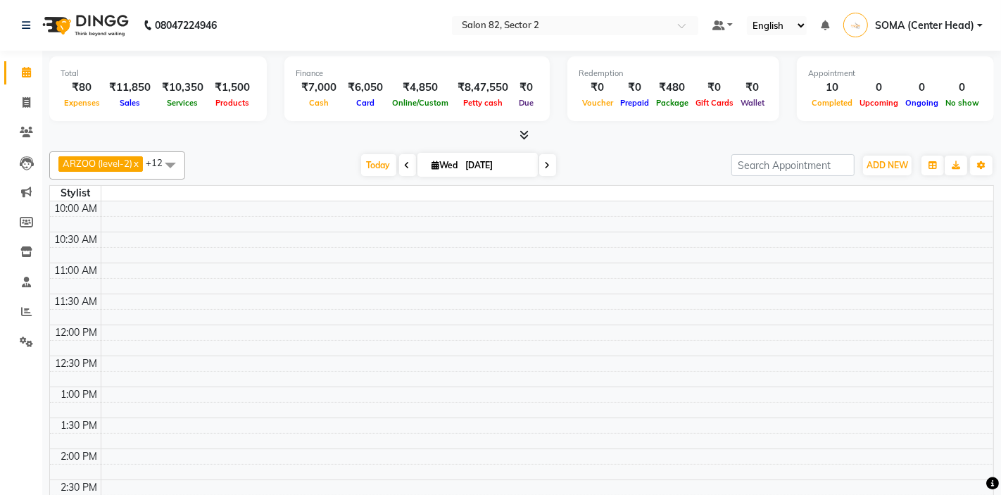
select select "en"
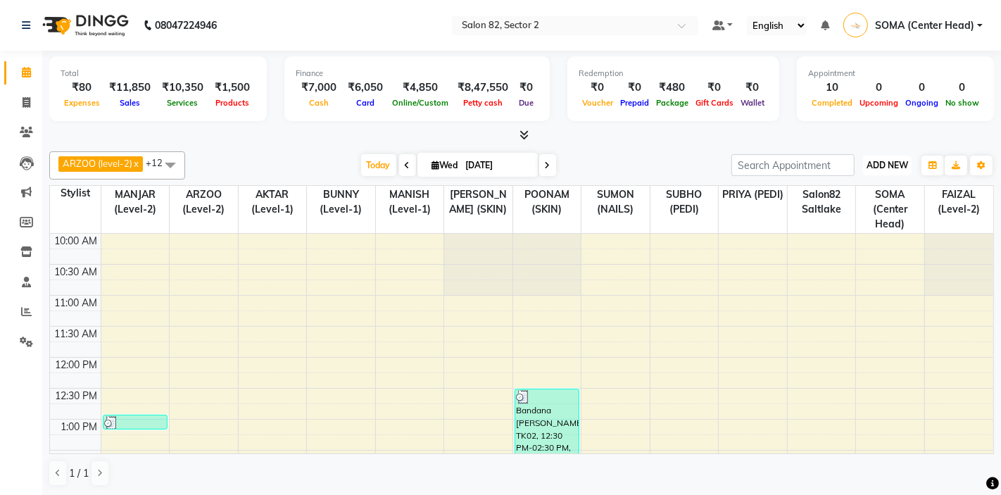
click at [882, 165] on span "ADD NEW" at bounding box center [887, 165] width 42 height 11
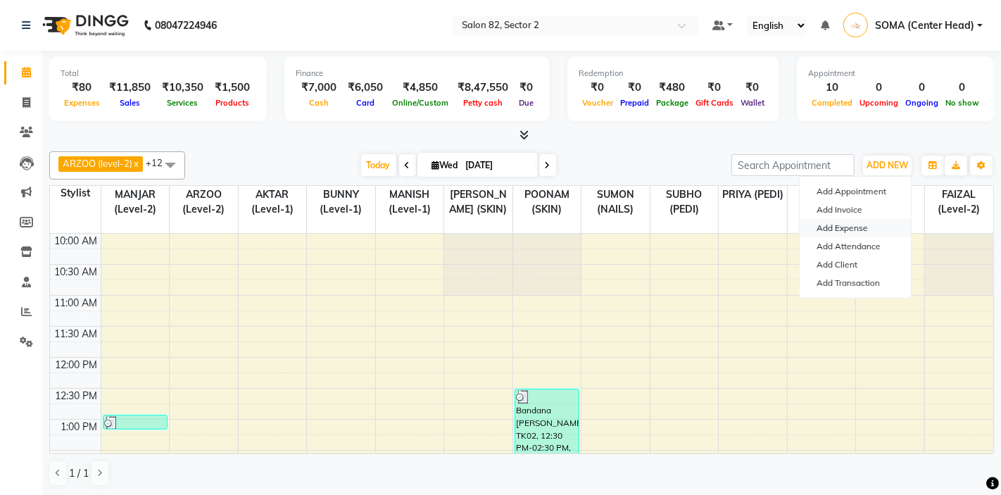
click at [827, 231] on link "Add Expense" at bounding box center [854, 228] width 111 height 18
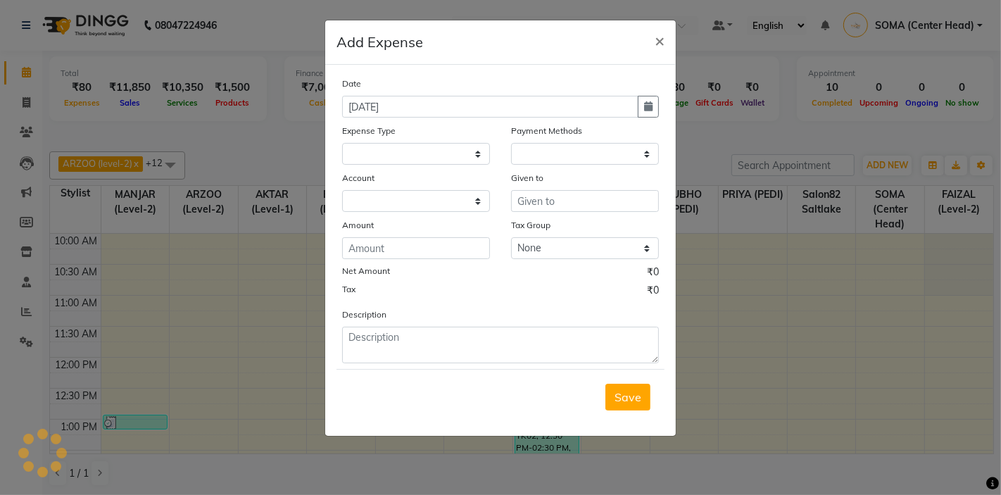
select select "1"
select select "4098"
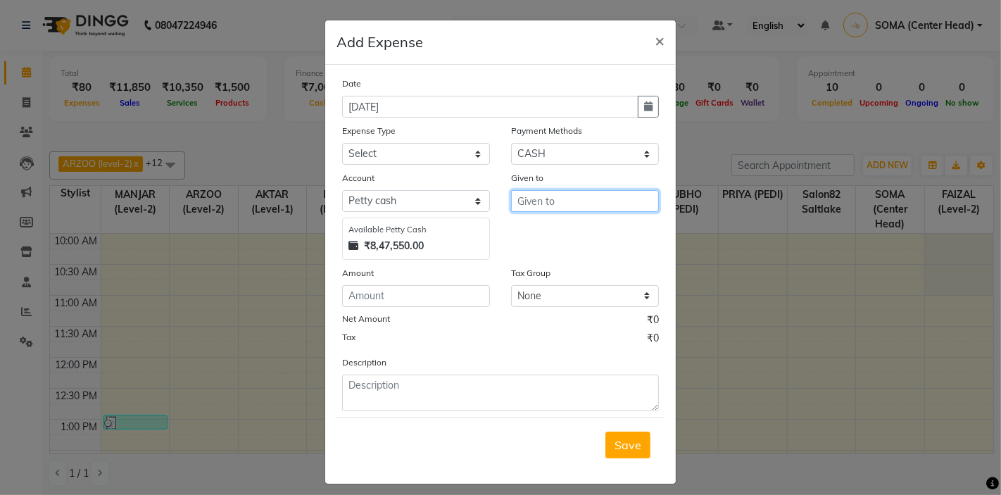
click at [525, 203] on input "text" at bounding box center [585, 201] width 148 height 22
click at [586, 236] on ngb-highlight "MAN ISH (level-1)" at bounding box center [573, 231] width 91 height 14
type input "MANISH (level-1)"
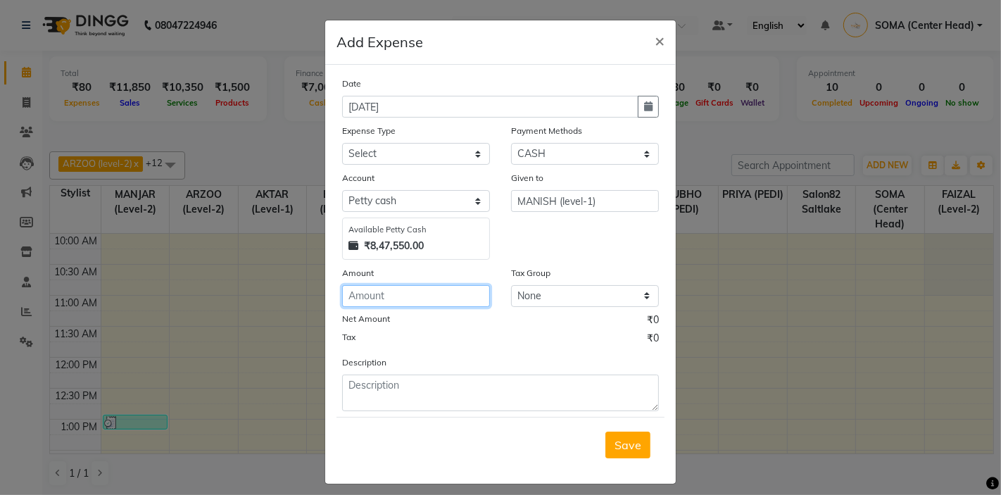
click at [379, 299] on input "number" at bounding box center [416, 296] width 148 height 22
type input "406"
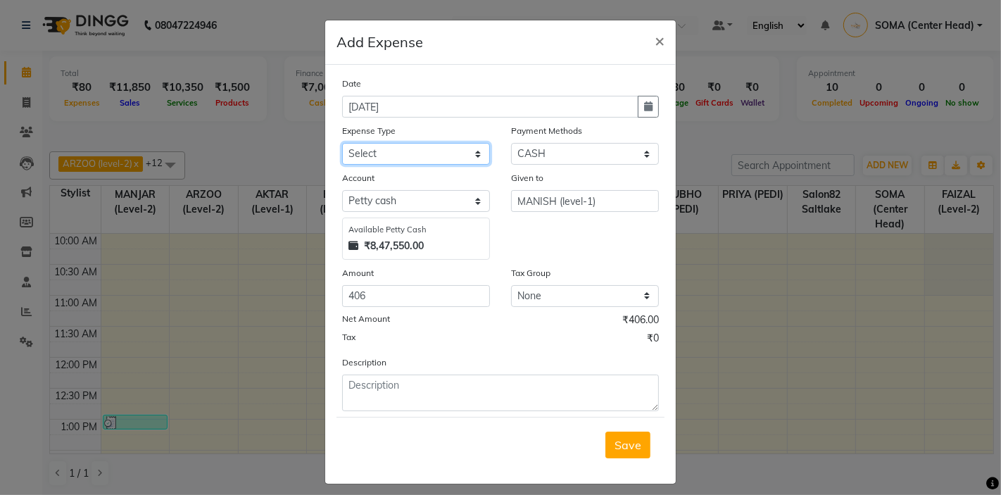
click at [395, 158] on select "Select Advance Salary Bank charges Car maintenance Cash transfer to bank Client…" at bounding box center [416, 154] width 148 height 22
select select "11456"
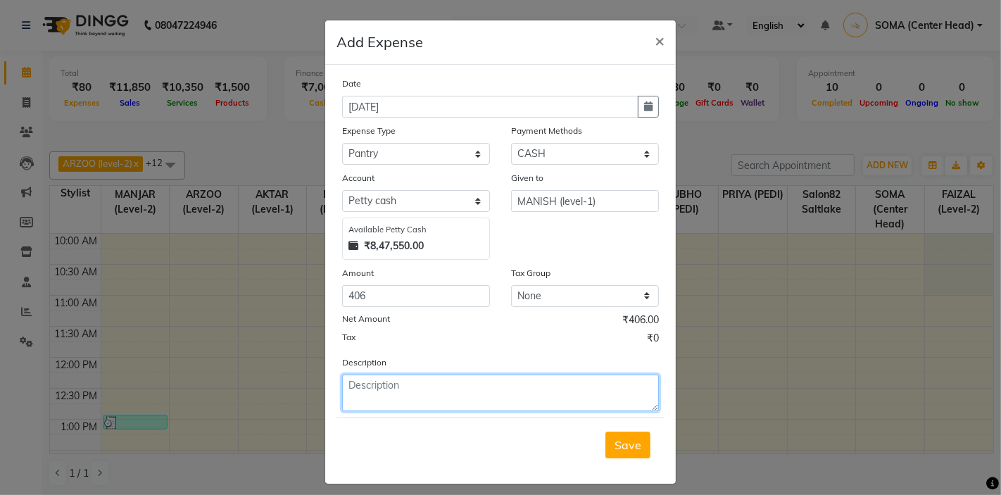
click at [398, 386] on textarea at bounding box center [500, 392] width 317 height 37
type textarea "milk for 2nd n 3rd sep"
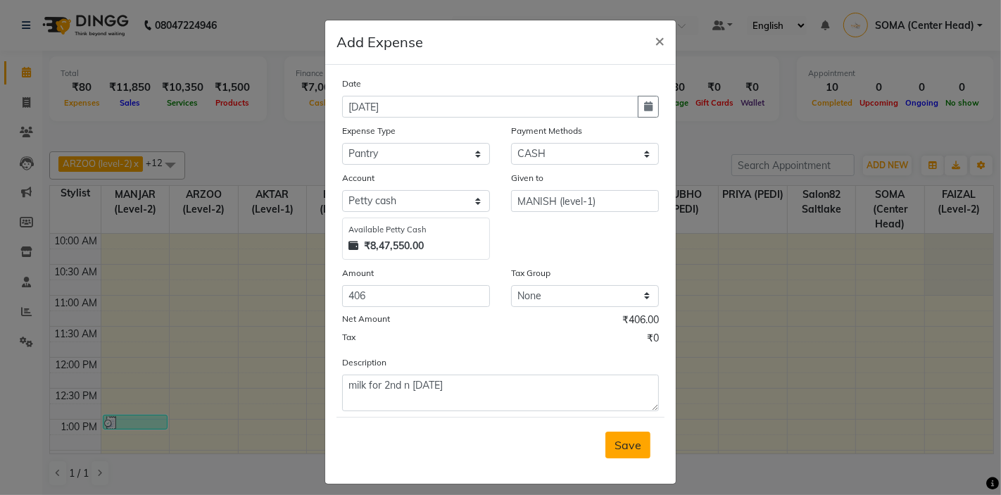
click at [633, 448] on span "Save" at bounding box center [627, 445] width 27 height 14
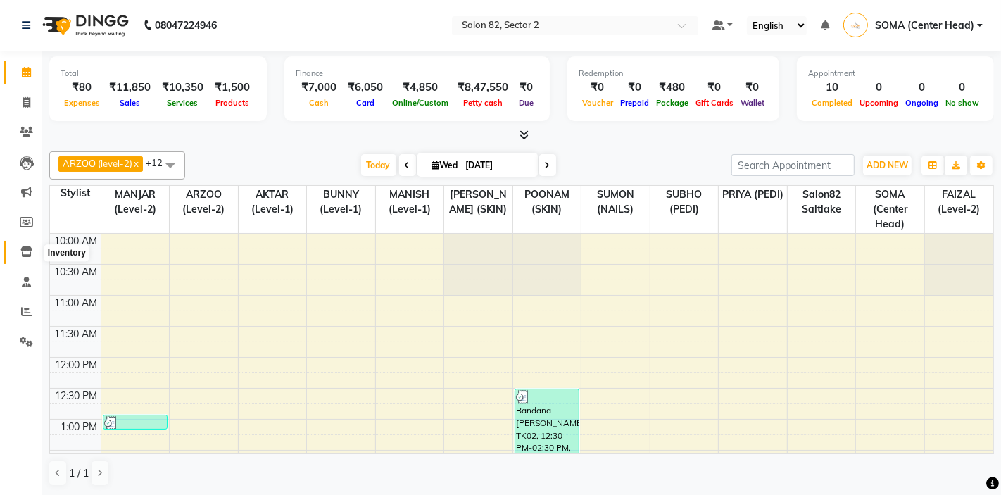
click at [24, 252] on icon at bounding box center [26, 251] width 12 height 11
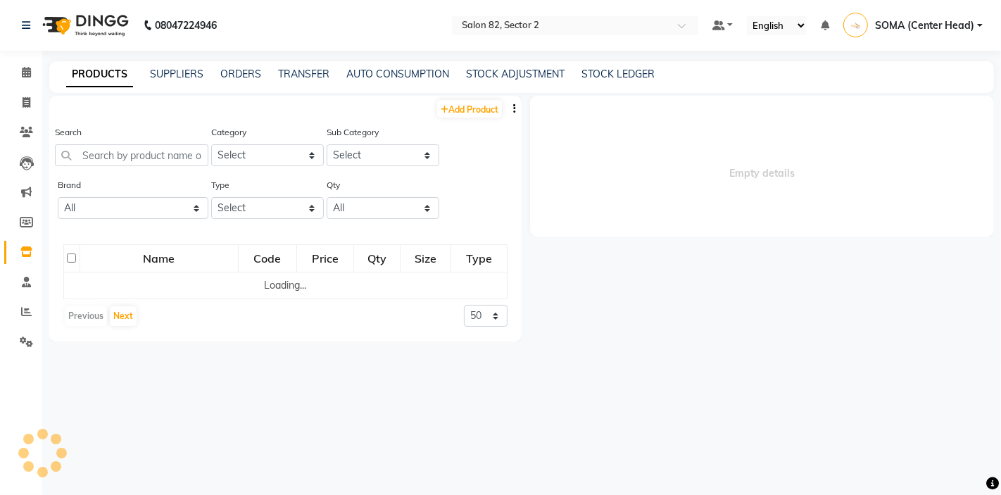
select select
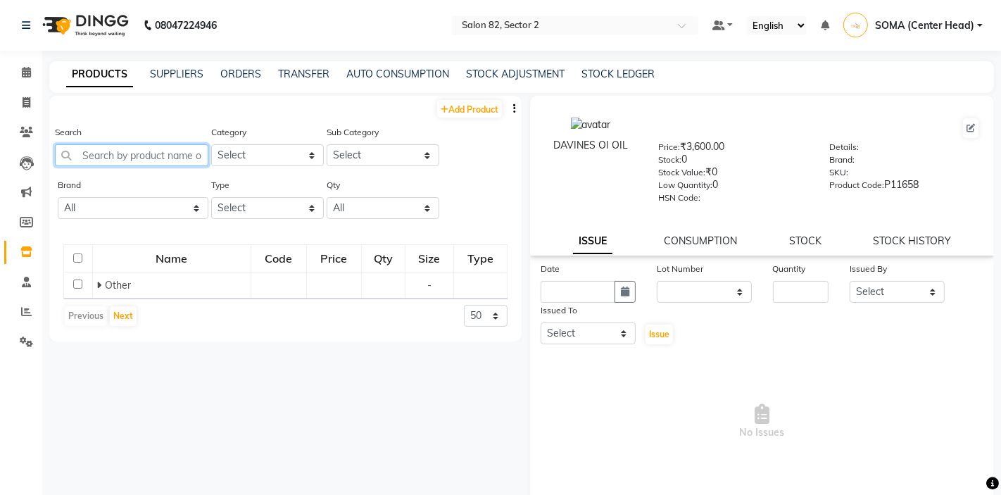
click at [179, 152] on input "text" at bounding box center [131, 155] width 153 height 22
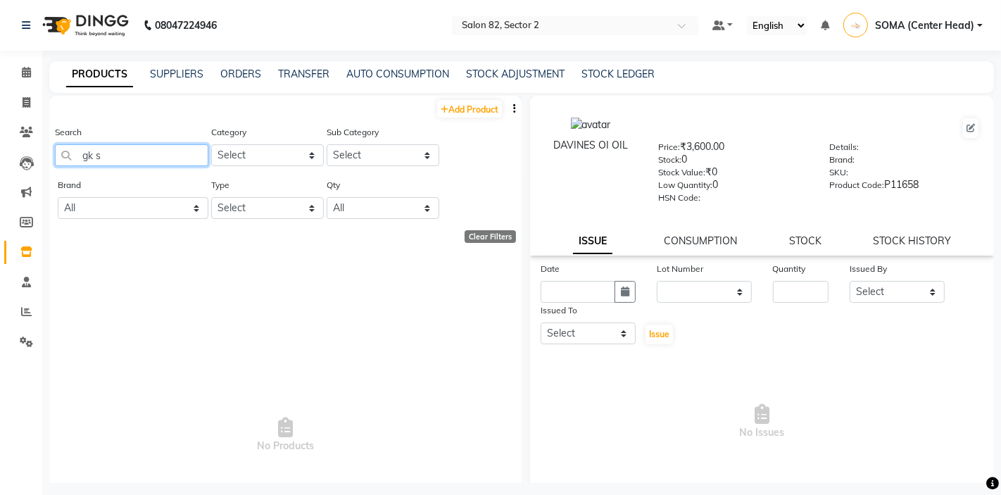
click at [132, 160] on input "gk s" at bounding box center [131, 155] width 153 height 22
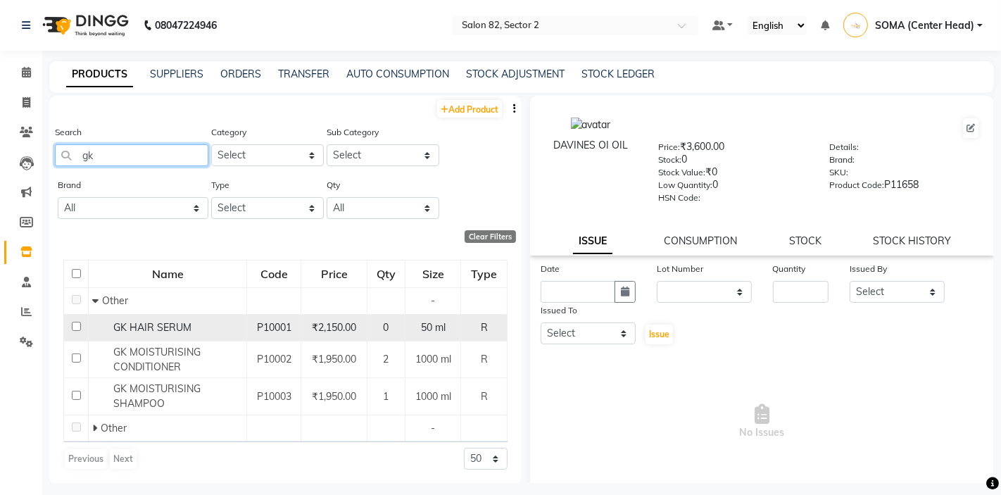
type input "gk"
click at [145, 328] on span "GK HAIR SERUM" at bounding box center [152, 327] width 78 height 13
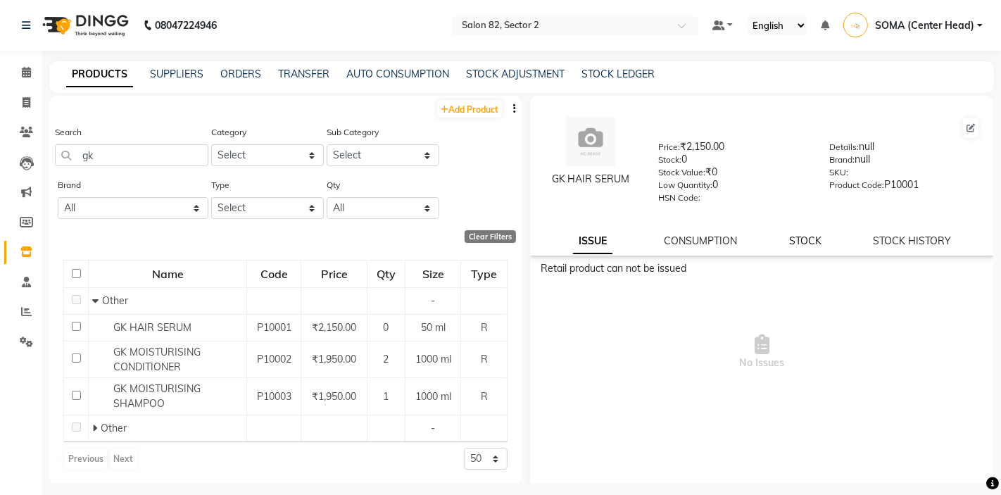
click at [803, 240] on link "STOCK" at bounding box center [805, 240] width 32 height 13
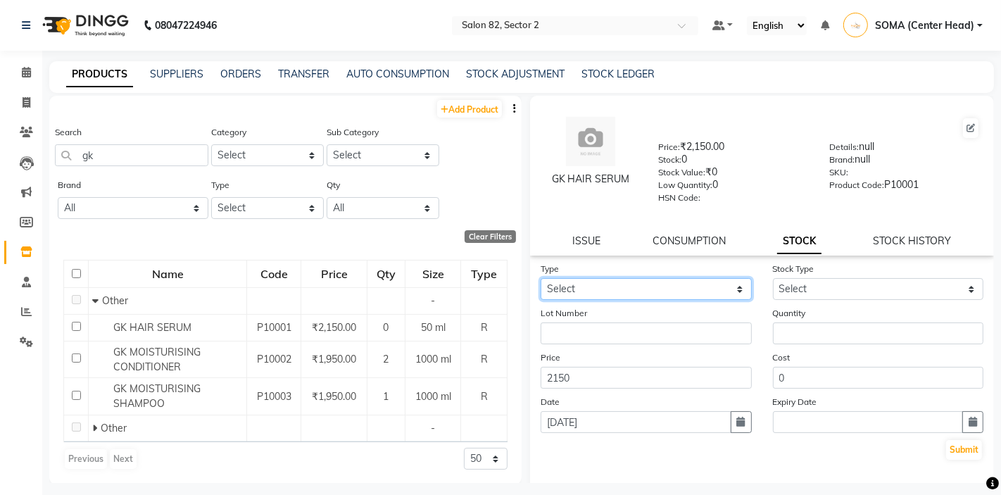
click at [692, 284] on select "Select In" at bounding box center [645, 289] width 211 height 22
select select "in"
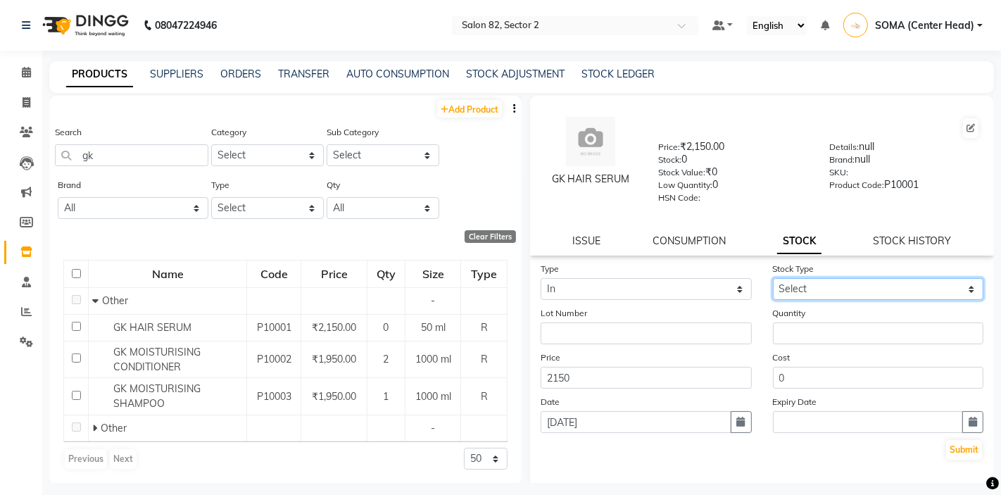
click at [824, 290] on select "Select New Stock Adjustment Return Other" at bounding box center [878, 289] width 211 height 22
select select "new stock"
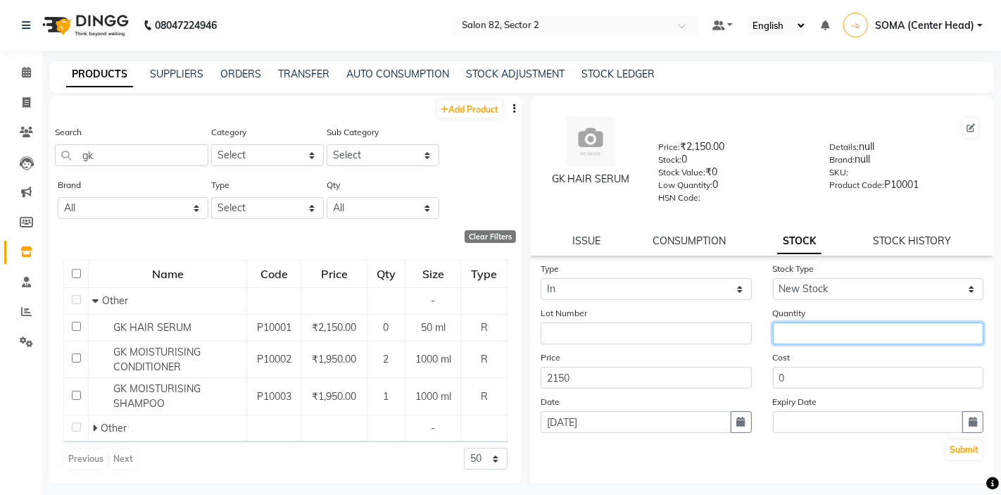
click at [802, 333] on input "number" at bounding box center [878, 333] width 211 height 22
type input "2"
click at [949, 448] on button "Submit" at bounding box center [964, 450] width 36 height 20
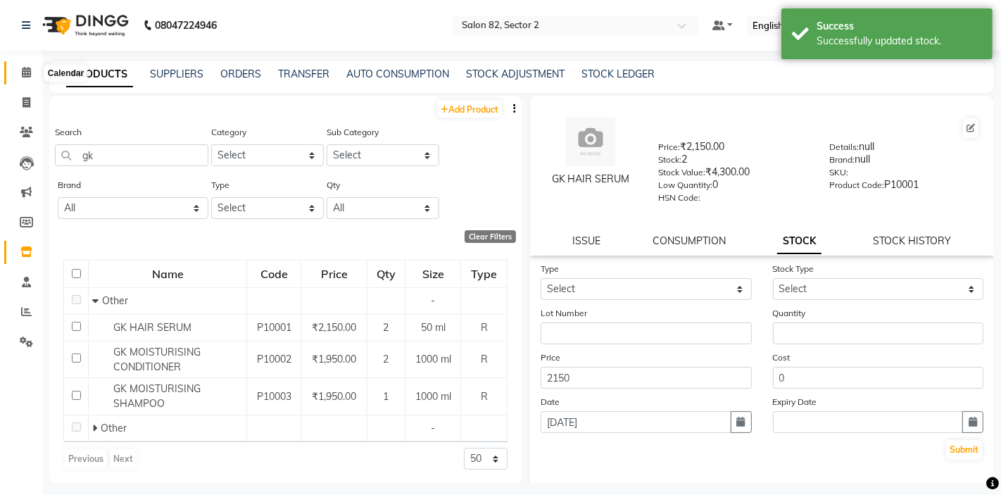
click at [25, 72] on icon at bounding box center [26, 72] width 9 height 11
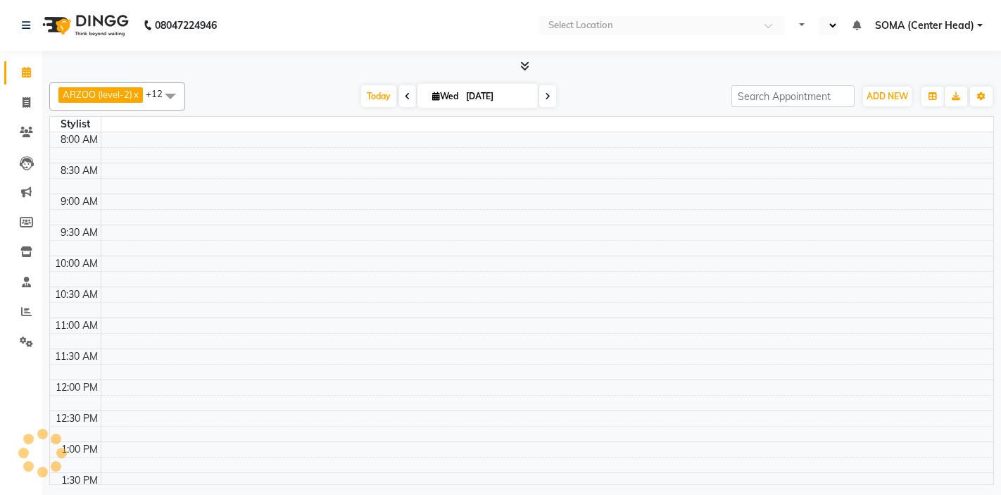
select select "en"
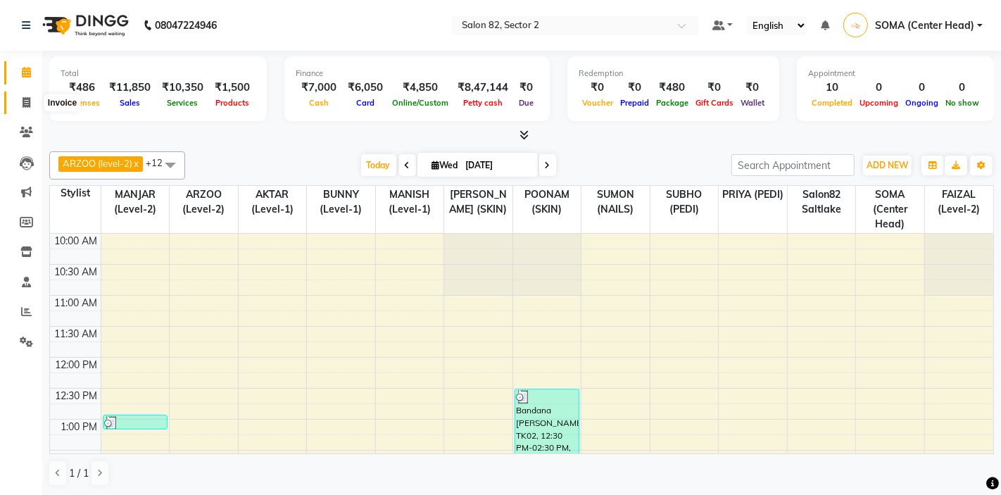
click at [25, 100] on icon at bounding box center [27, 102] width 8 height 11
select select "service"
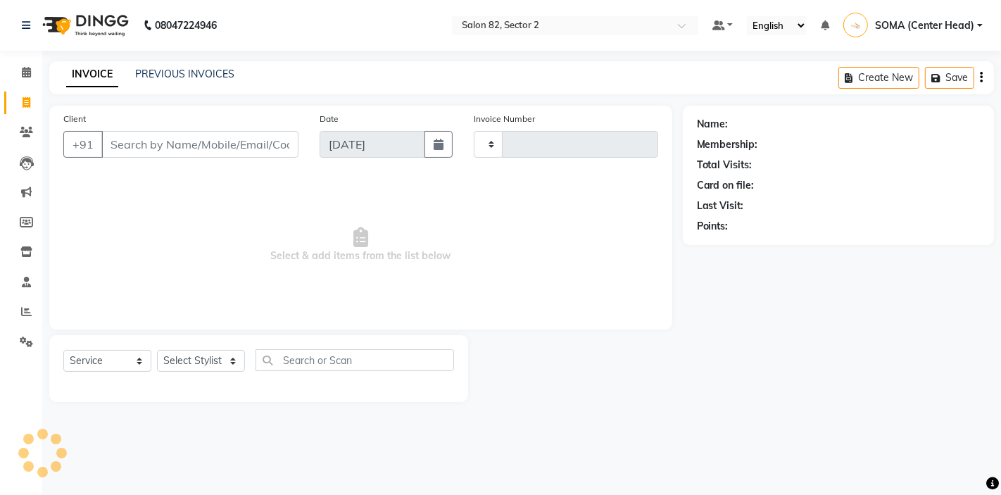
type input "1708"
select select "8703"
click at [134, 150] on input "Client" at bounding box center [199, 144] width 197 height 27
click at [184, 359] on select "Select Stylist AKTAR (level-1) ARZOO (level-2) BUNNY (level-1) FAIZAL (level-2)…" at bounding box center [201, 361] width 88 height 22
select select "67954"
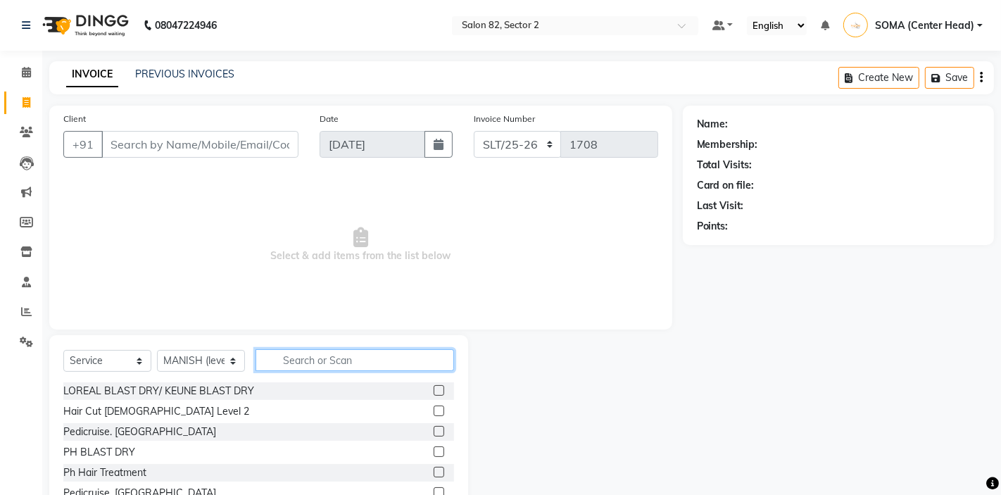
click at [315, 357] on input "text" at bounding box center [354, 360] width 198 height 22
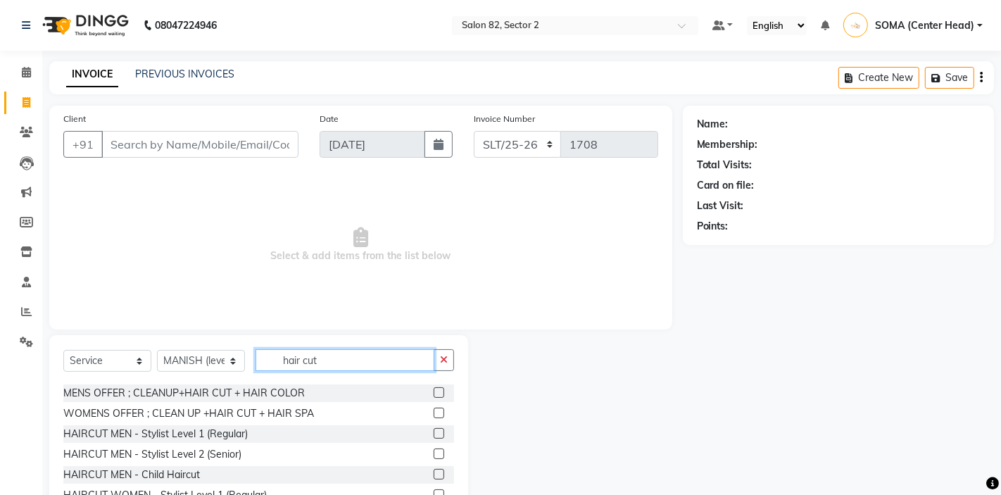
scroll to position [63, 0]
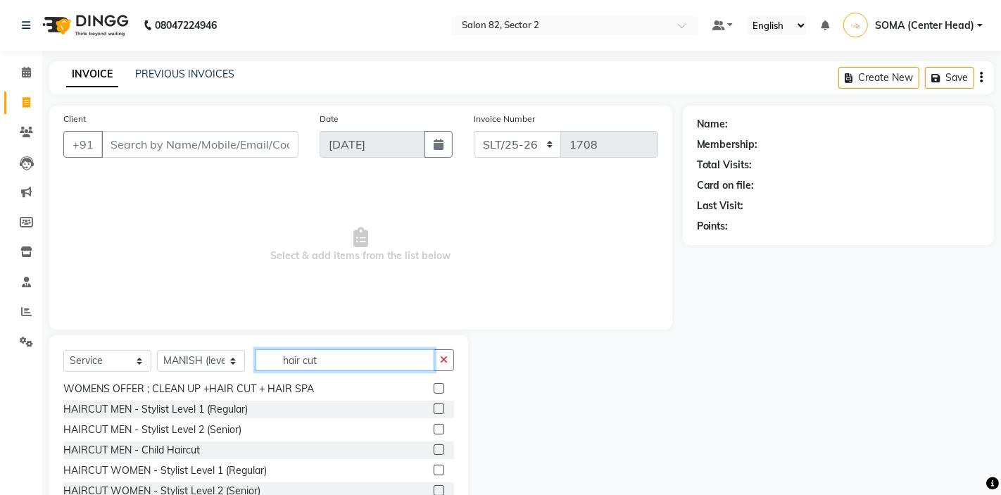
type input "hair cut"
click at [440, 469] on label at bounding box center [438, 469] width 11 height 11
click at [440, 469] on input "checkbox" at bounding box center [437, 470] width 9 height 9
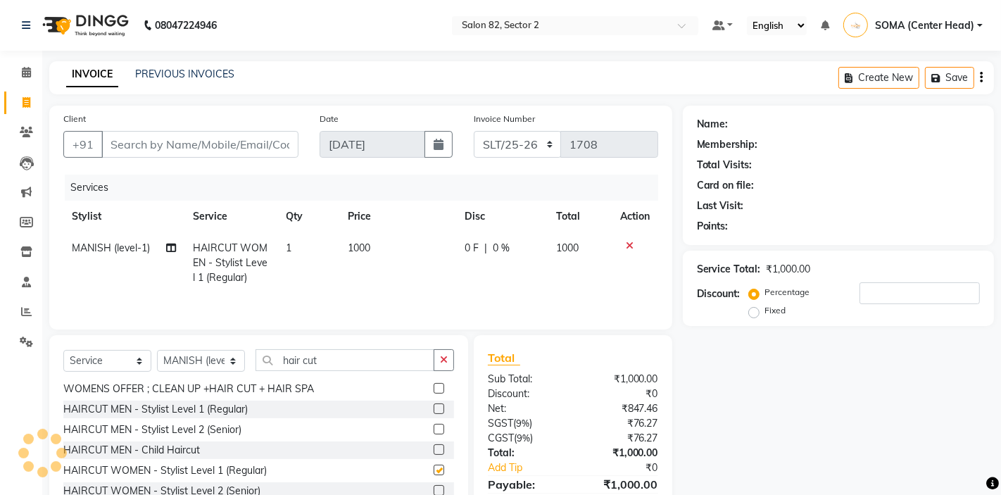
checkbox input "false"
click at [309, 247] on td "1" at bounding box center [308, 262] width 62 height 61
select select "67954"
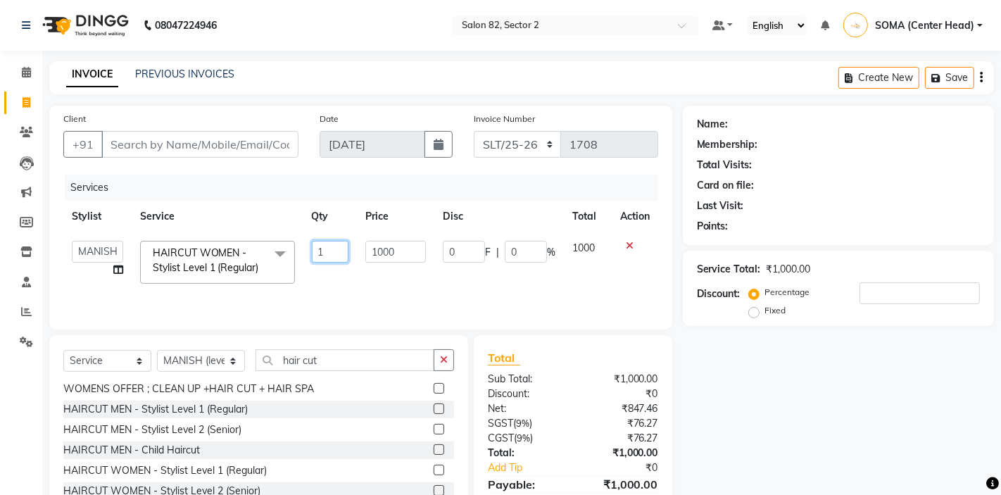
click at [327, 253] on input "1" at bounding box center [330, 252] width 37 height 22
type input "2"
click at [405, 287] on td "1000" at bounding box center [395, 262] width 77 height 60
select select "67954"
click at [330, 255] on input "2" at bounding box center [330, 252] width 37 height 22
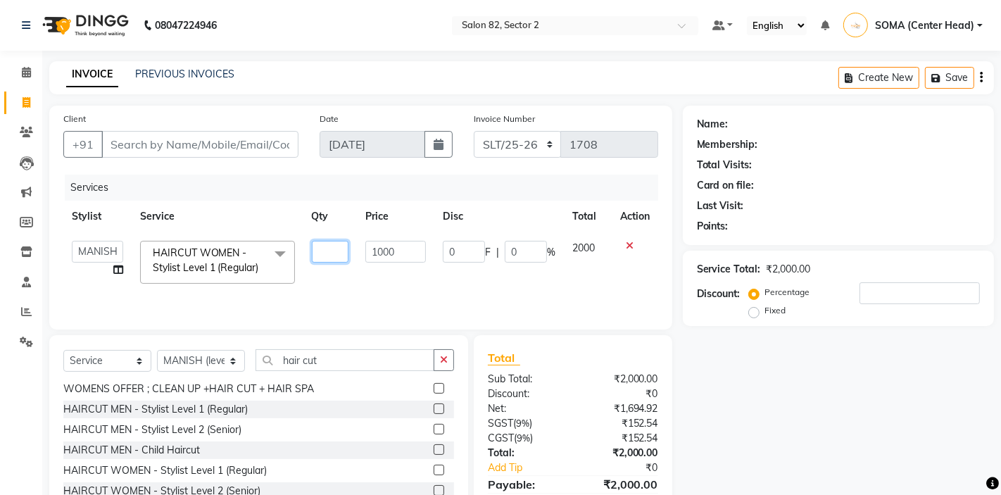
type input "1"
click at [182, 357] on select "Select Stylist AKTAR (level-1) ARZOO (level-2) BUNNY (level-1) FAIZAL (level-2)…" at bounding box center [201, 361] width 88 height 22
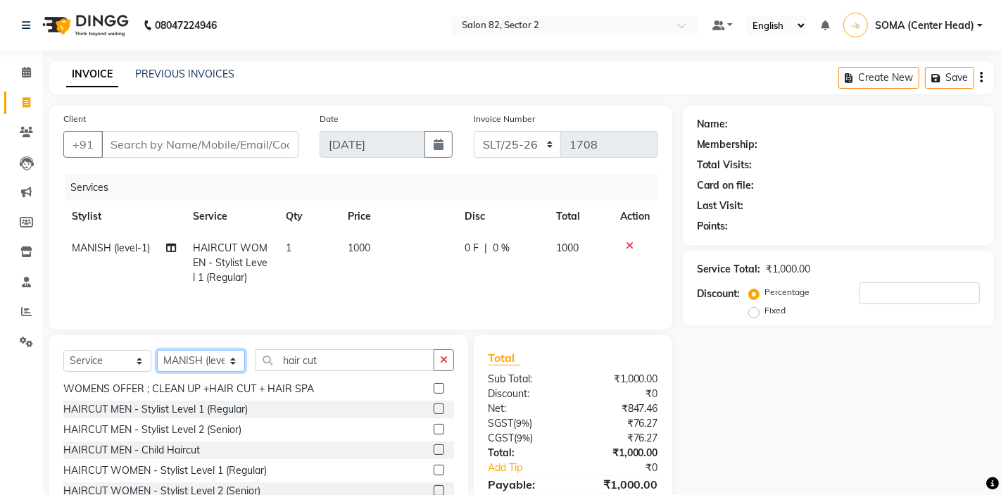
select select "33728"
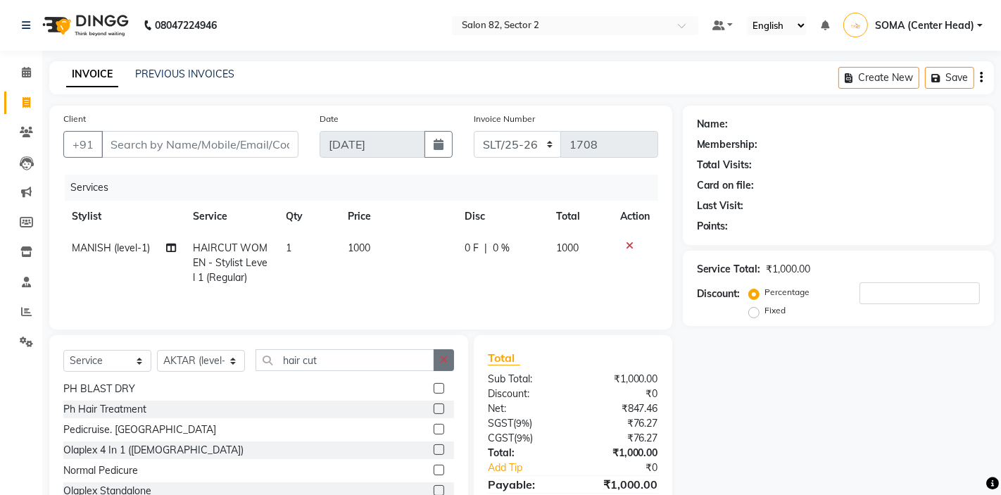
click at [448, 360] on button "button" at bounding box center [443, 360] width 20 height 22
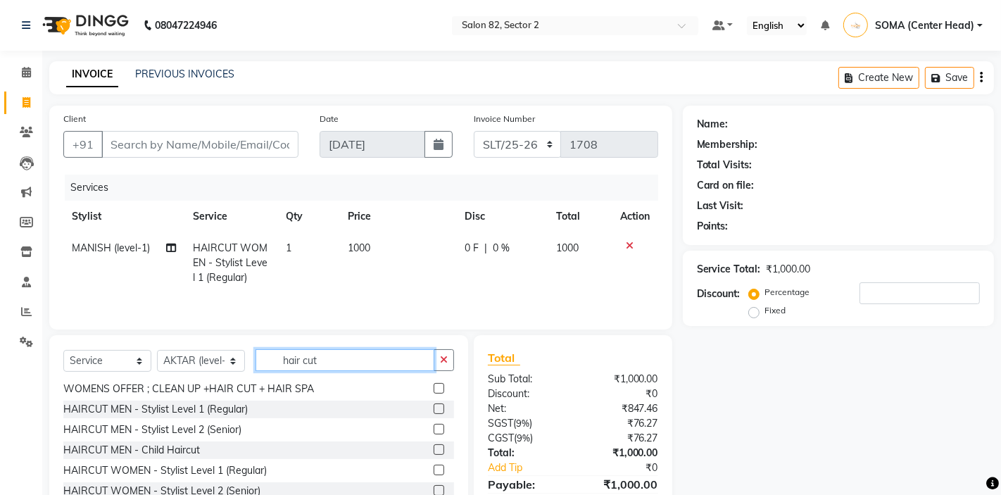
type input "hair cut"
click at [439, 470] on label at bounding box center [438, 469] width 11 height 11
click at [439, 470] on input "checkbox" at bounding box center [437, 470] width 9 height 9
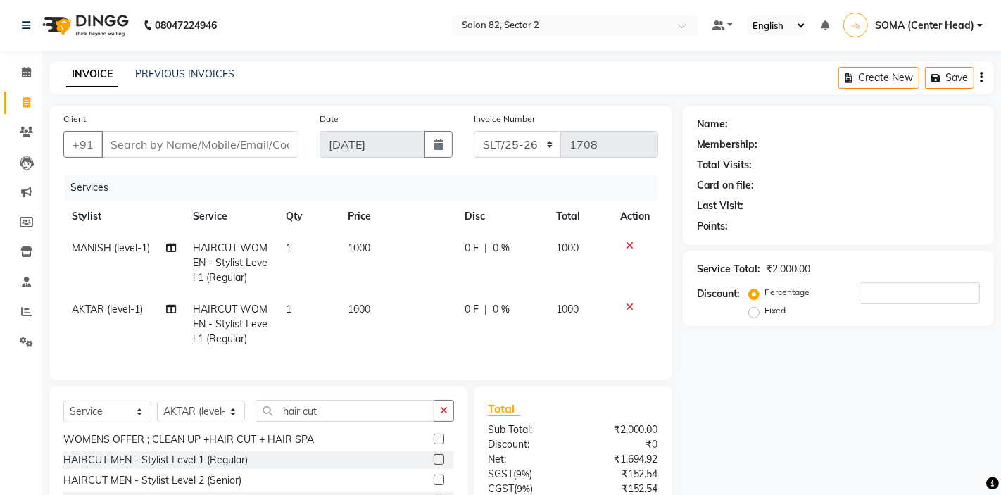
checkbox input "false"
click at [218, 146] on input "Client" at bounding box center [199, 144] width 197 height 27
click at [205, 149] on input "Client" at bounding box center [199, 144] width 197 height 27
click at [239, 144] on input "Client" at bounding box center [199, 144] width 197 height 27
type input "7"
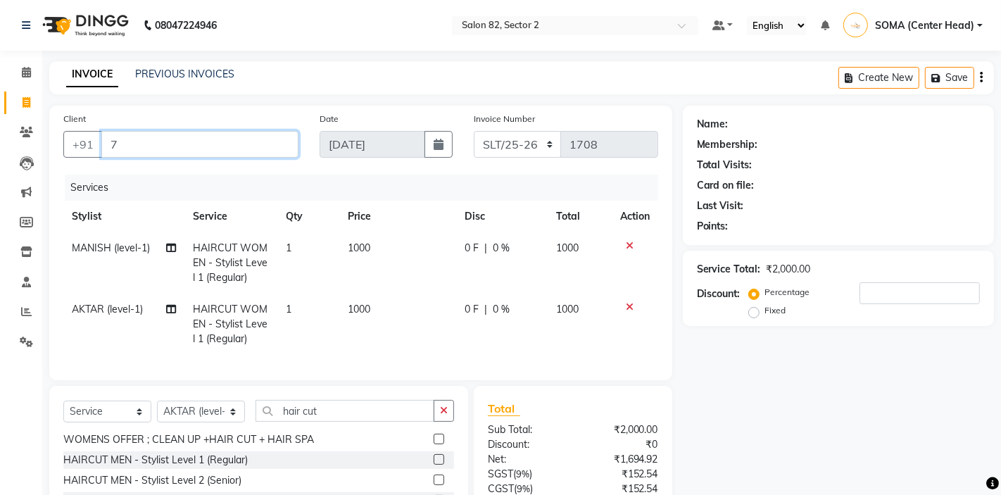
type input "0"
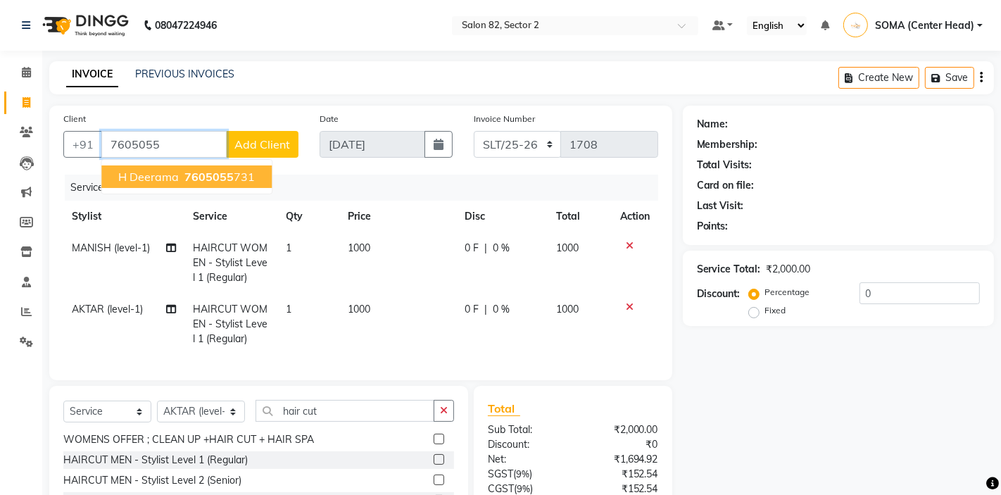
click at [235, 172] on ngb-highlight "7605055 731" at bounding box center [218, 177] width 73 height 14
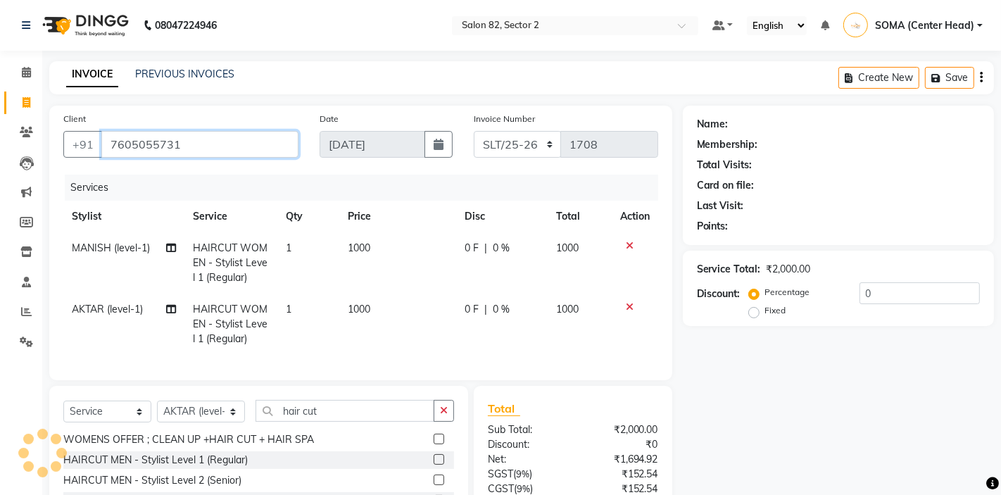
type input "7605055731"
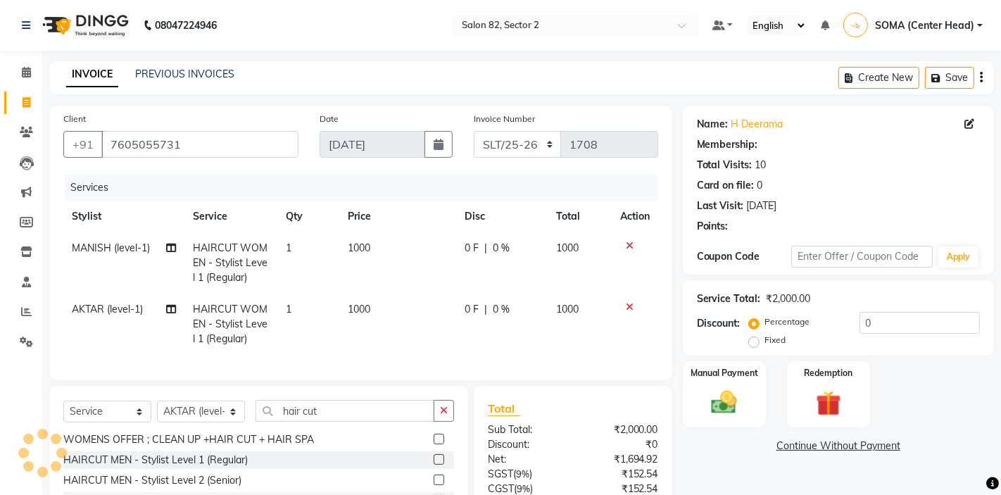
select select "1: Object"
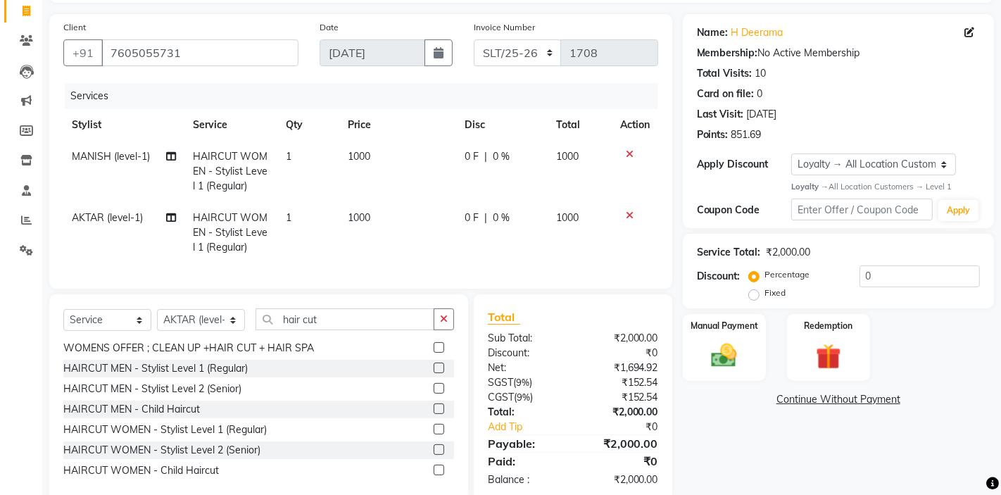
scroll to position [120, 0]
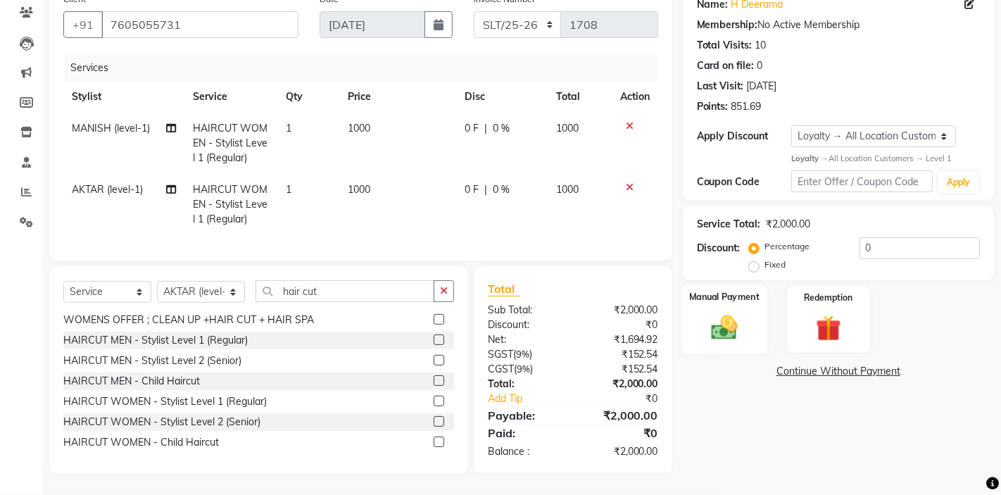
click at [716, 315] on img at bounding box center [723, 327] width 43 height 30
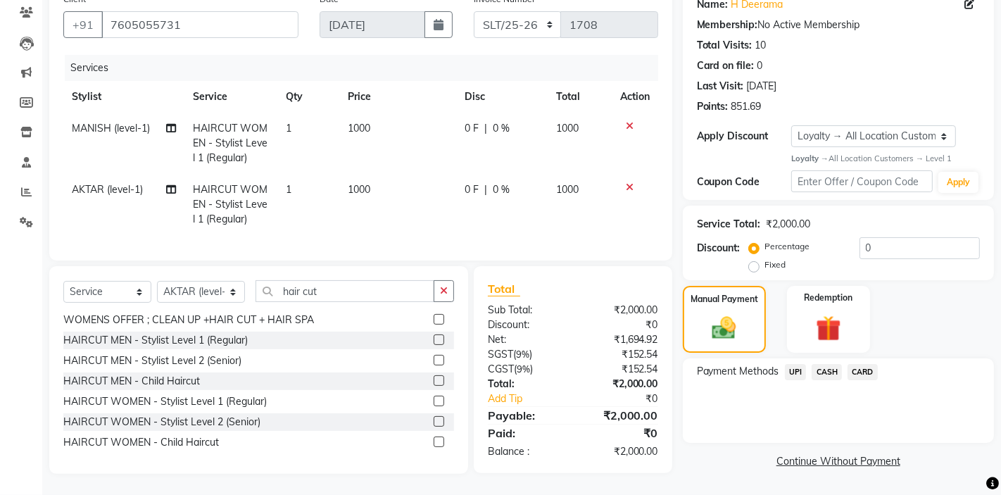
click at [824, 372] on span "CASH" at bounding box center [826, 372] width 30 height 16
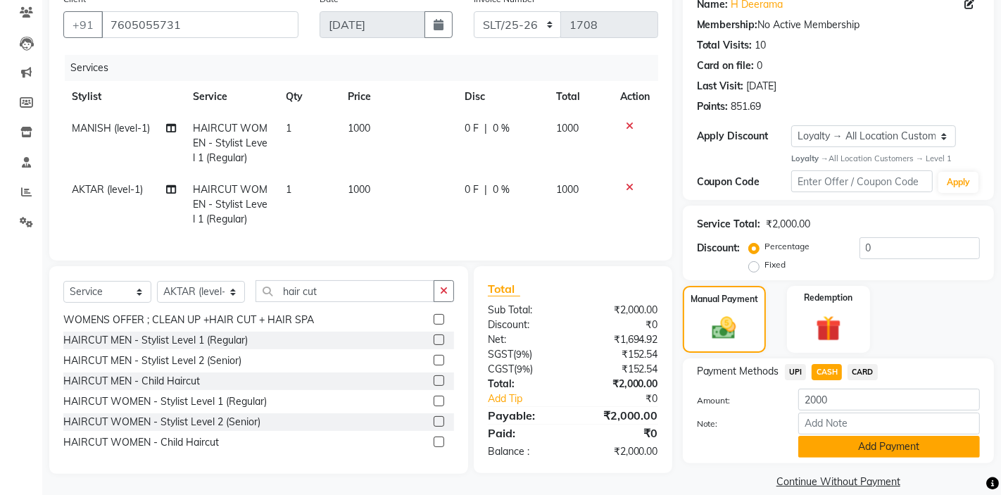
click at [833, 445] on button "Add Payment" at bounding box center [889, 447] width 182 height 22
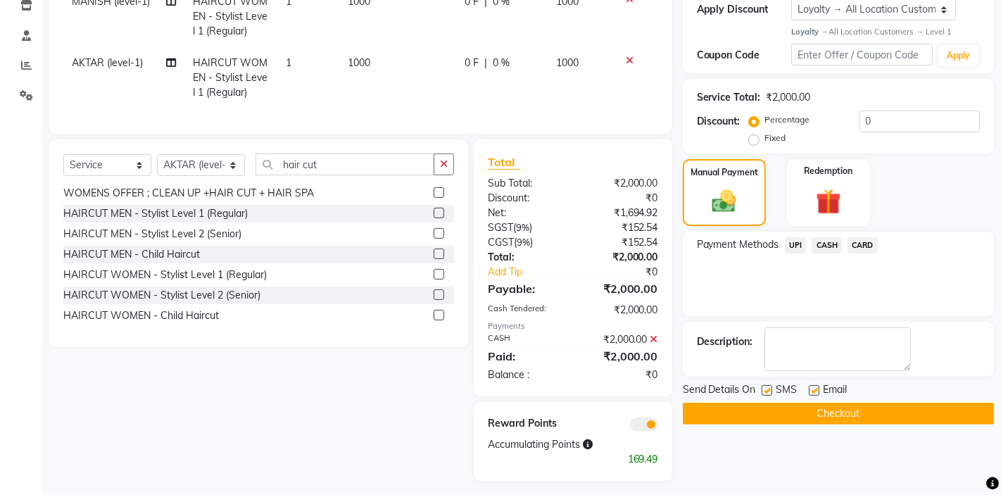
scroll to position [253, 0]
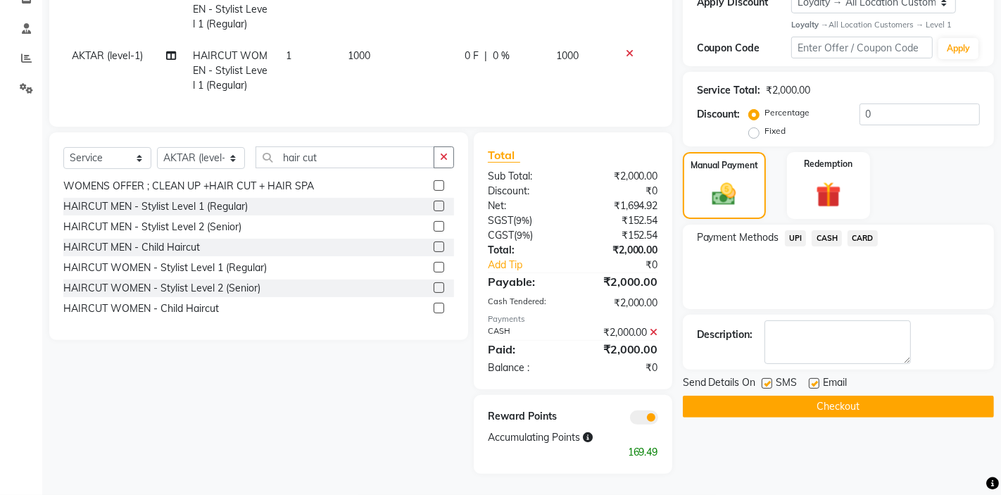
click at [807, 405] on button "Checkout" at bounding box center [838, 406] width 311 height 22
